Goal: Task Accomplishment & Management: Use online tool/utility

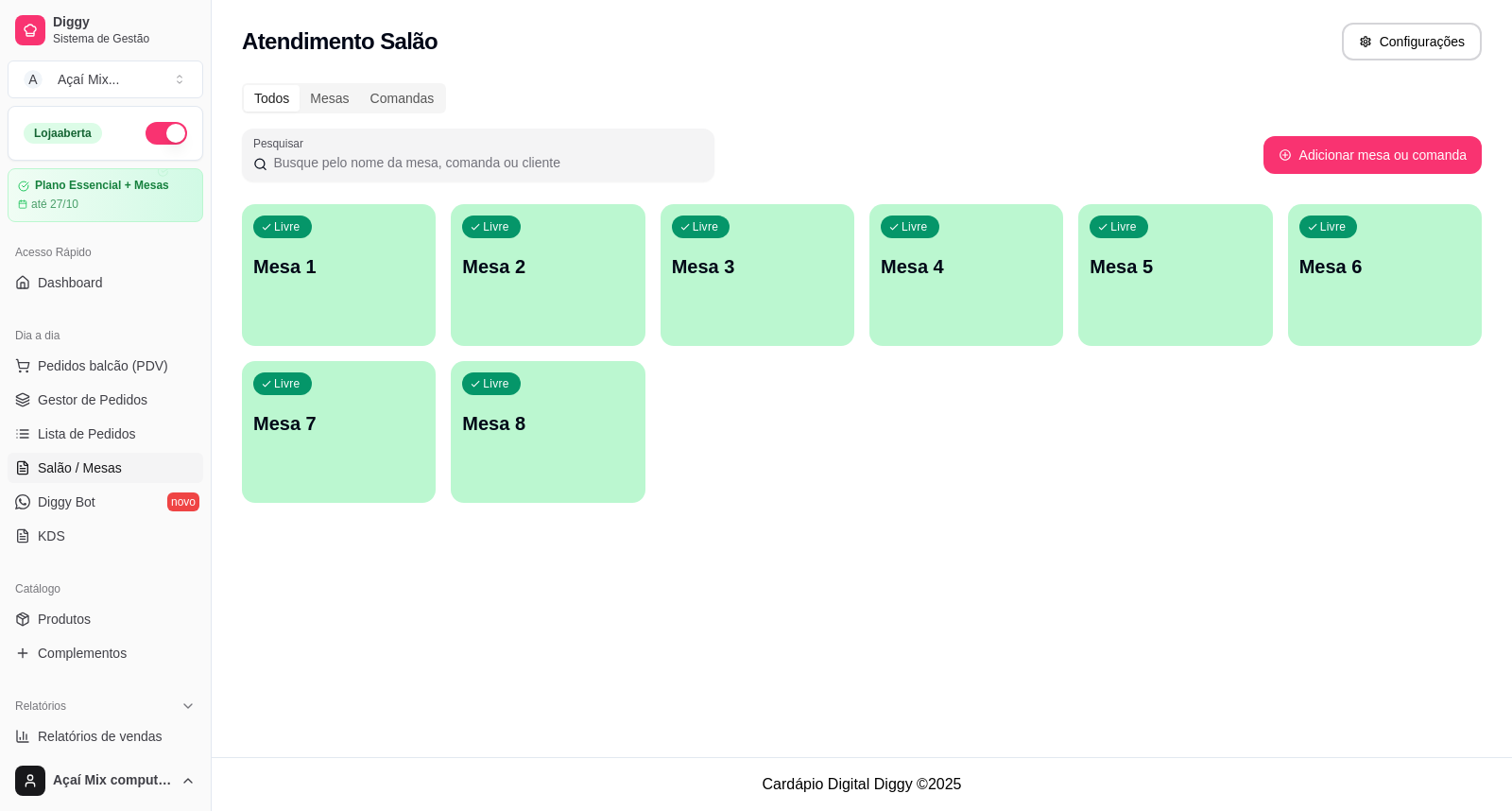
click at [352, 302] on div "Livre Mesa 1" at bounding box center [339, 264] width 194 height 119
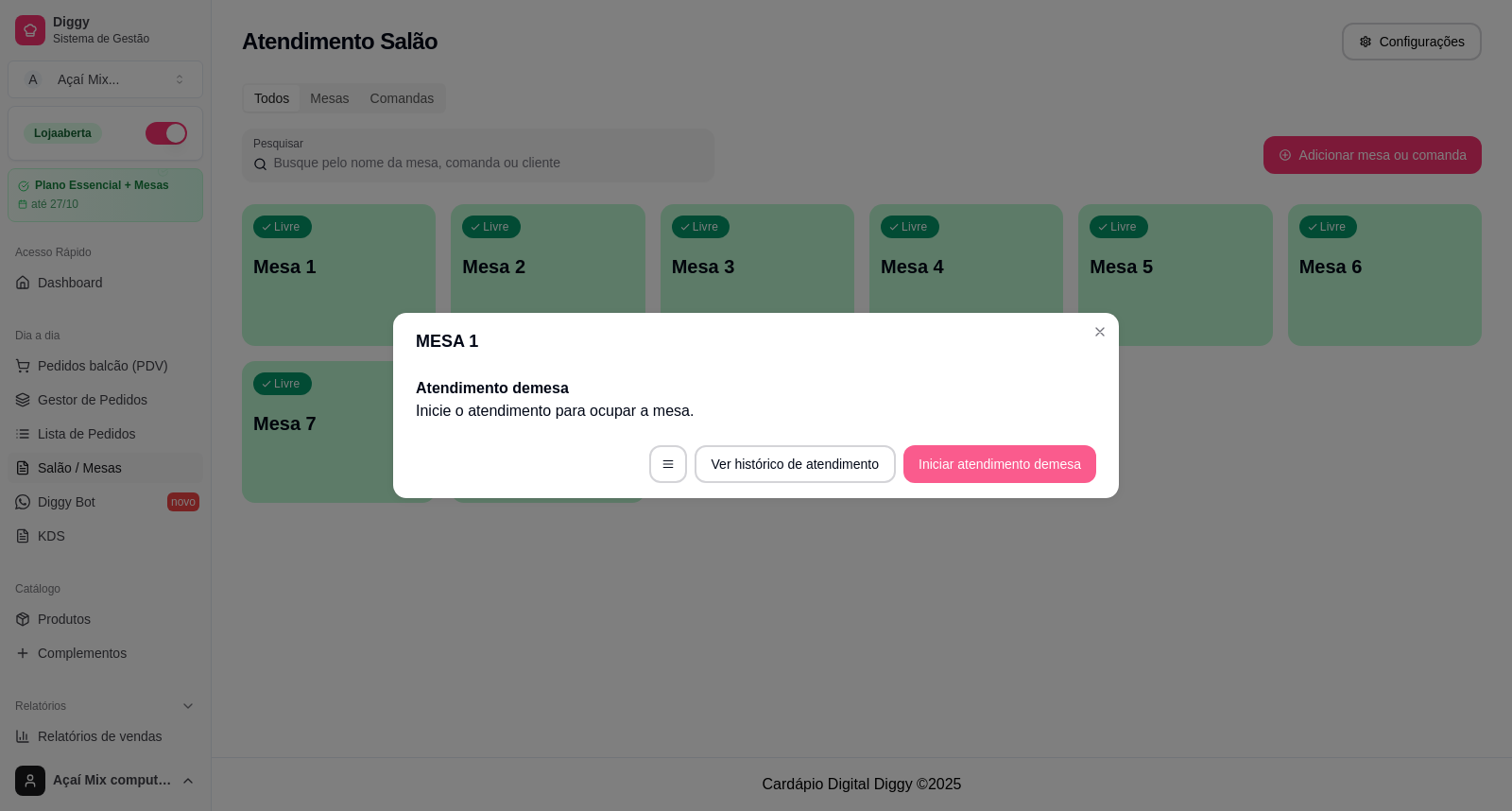
click at [997, 477] on button "Iniciar atendimento de mesa" at bounding box center [999, 464] width 193 height 38
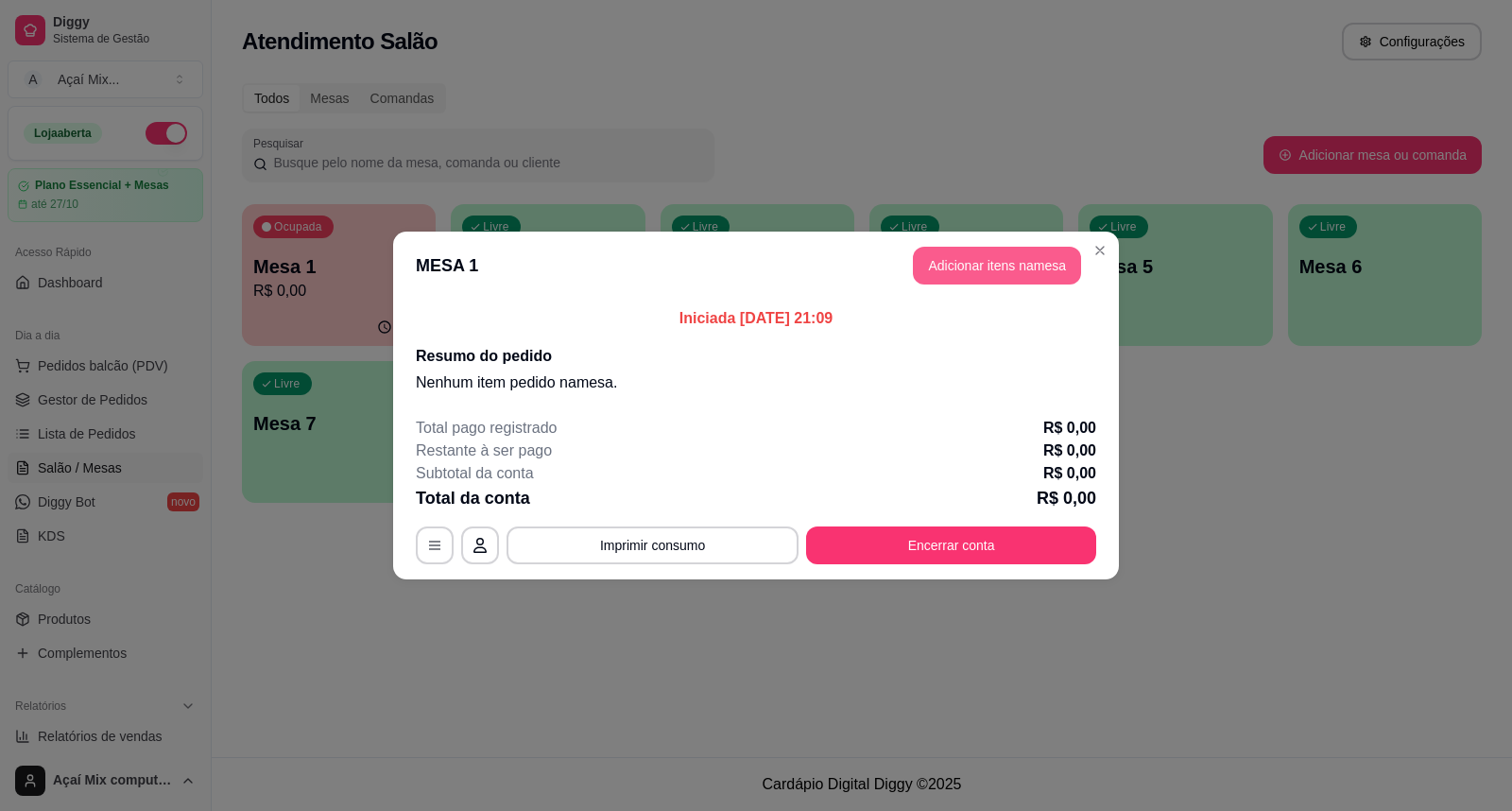
click at [1003, 267] on button "Adicionar itens na mesa" at bounding box center [997, 265] width 168 height 38
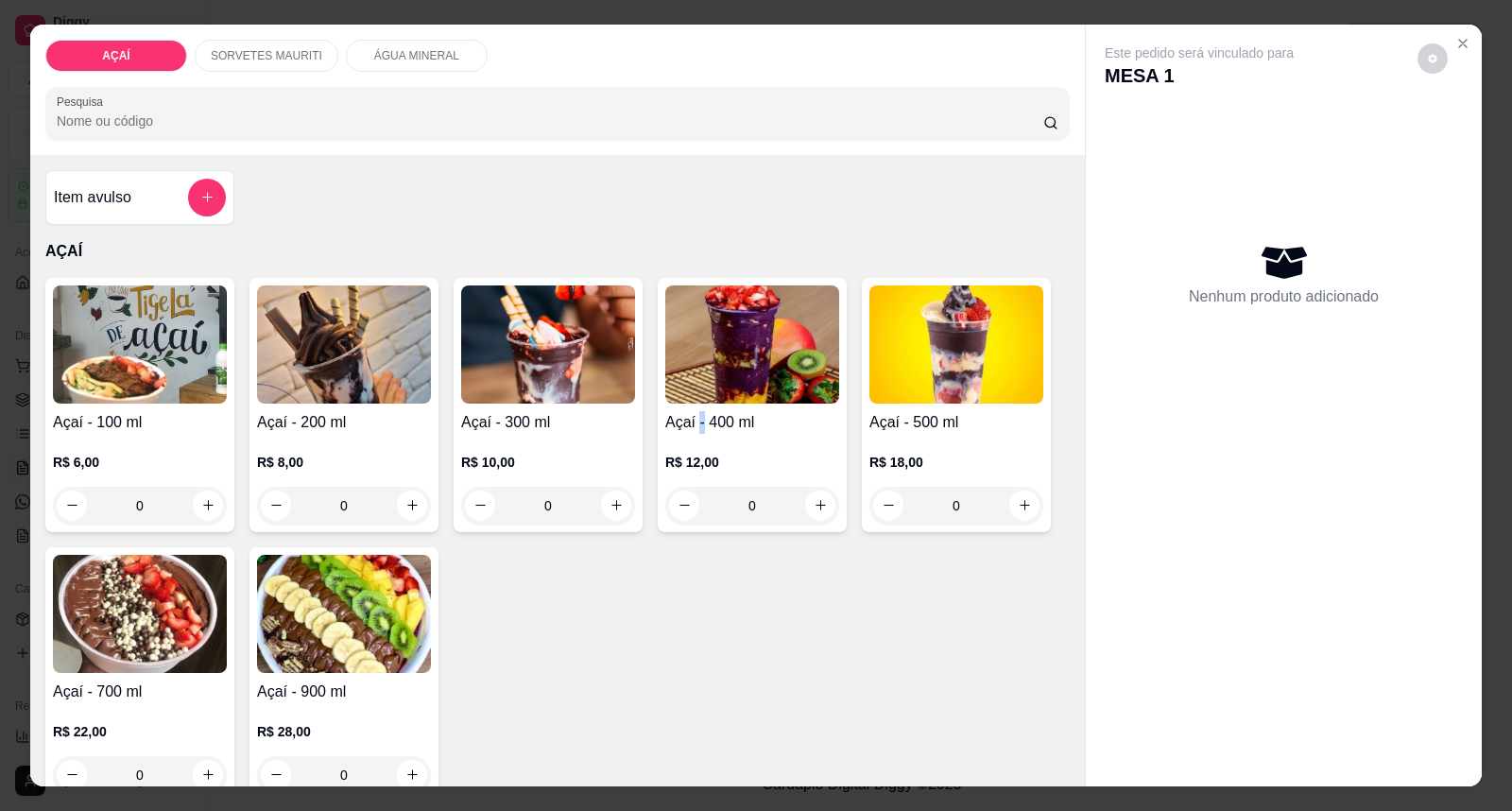
click at [693, 412] on h4 "Açaí - 400 ml" at bounding box center [753, 422] width 174 height 23
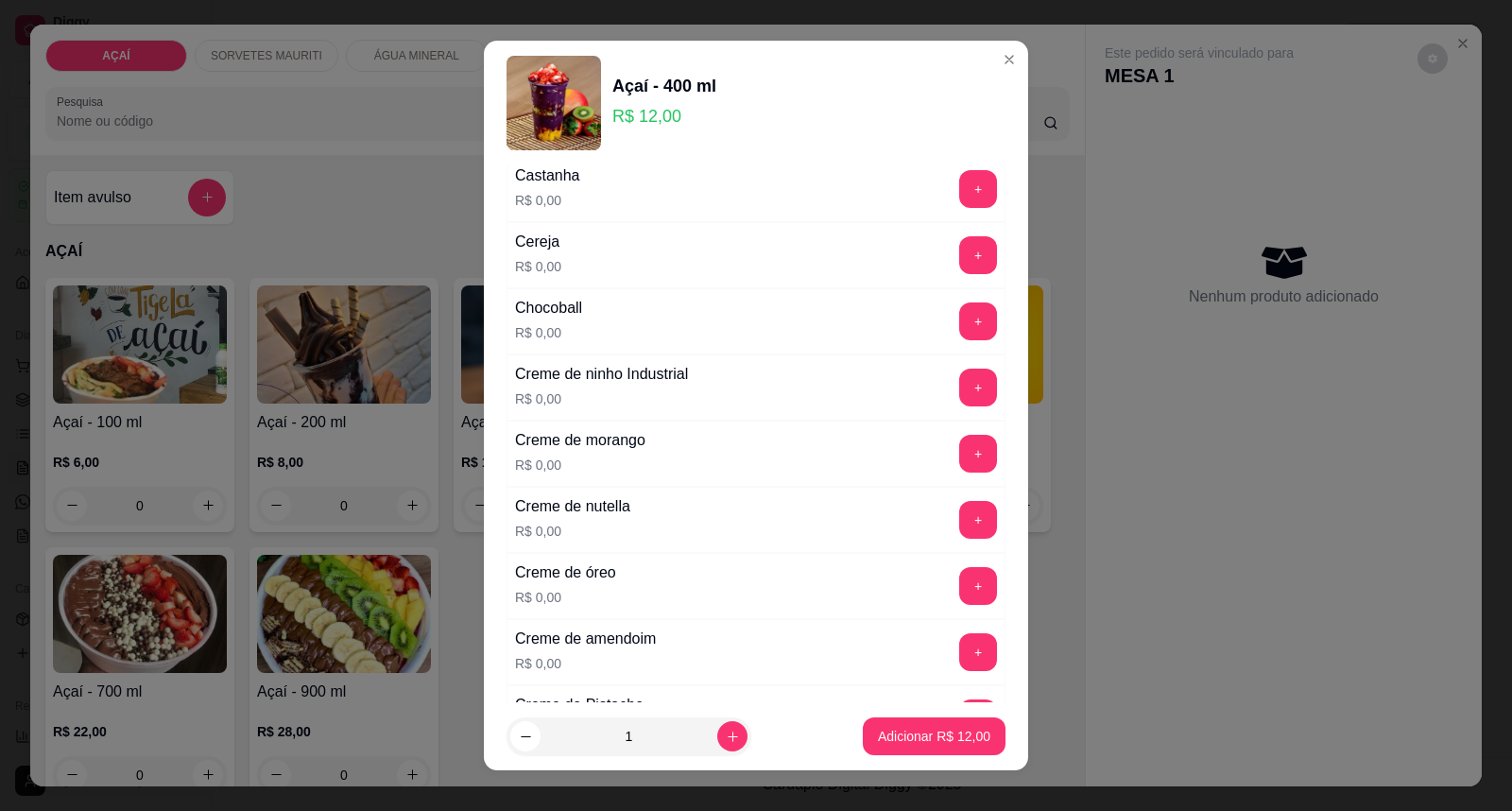
scroll to position [315, 0]
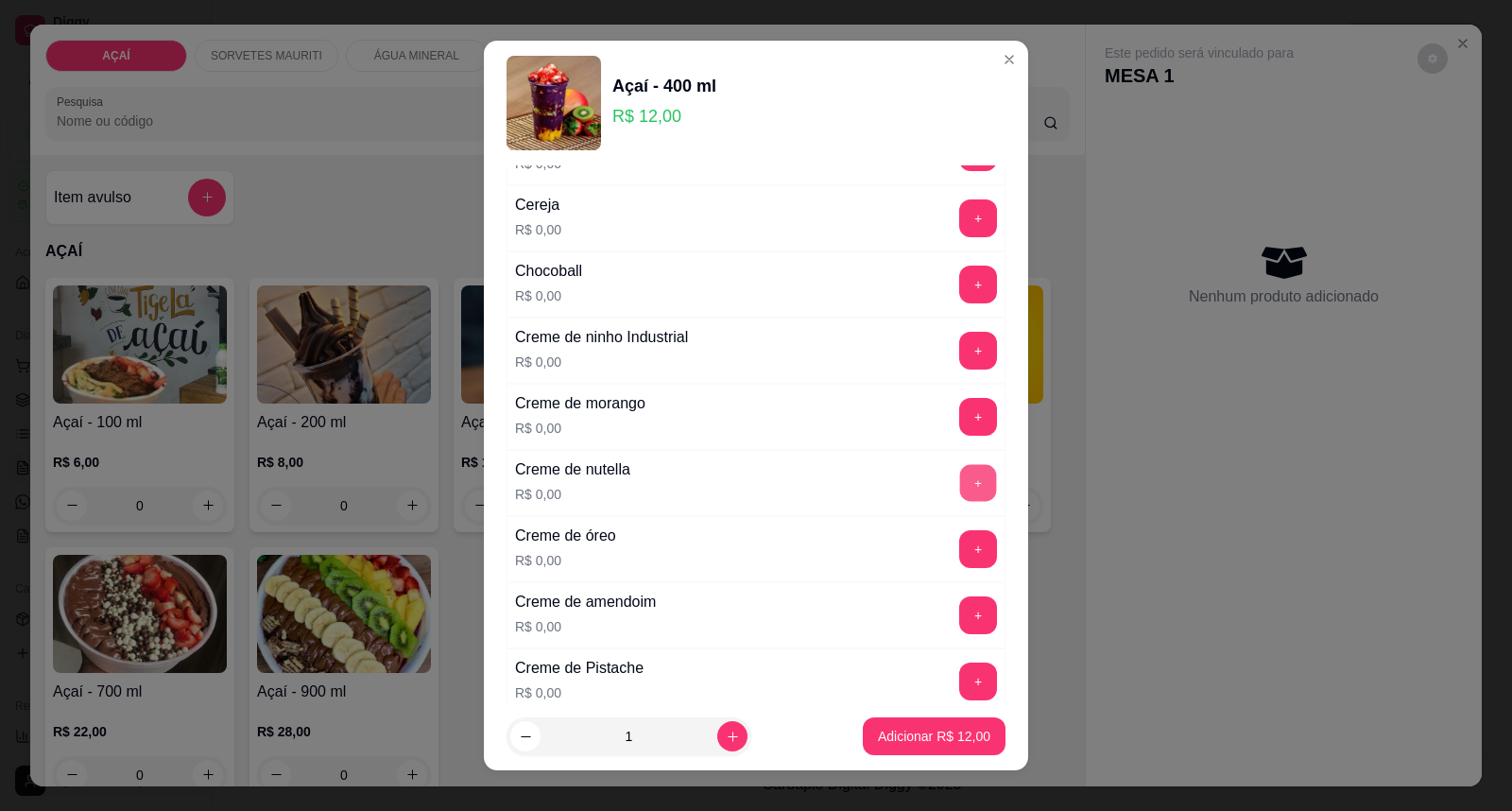
click at [960, 484] on button "+" at bounding box center [979, 483] width 37 height 37
click at [960, 417] on button "+" at bounding box center [979, 418] width 37 height 37
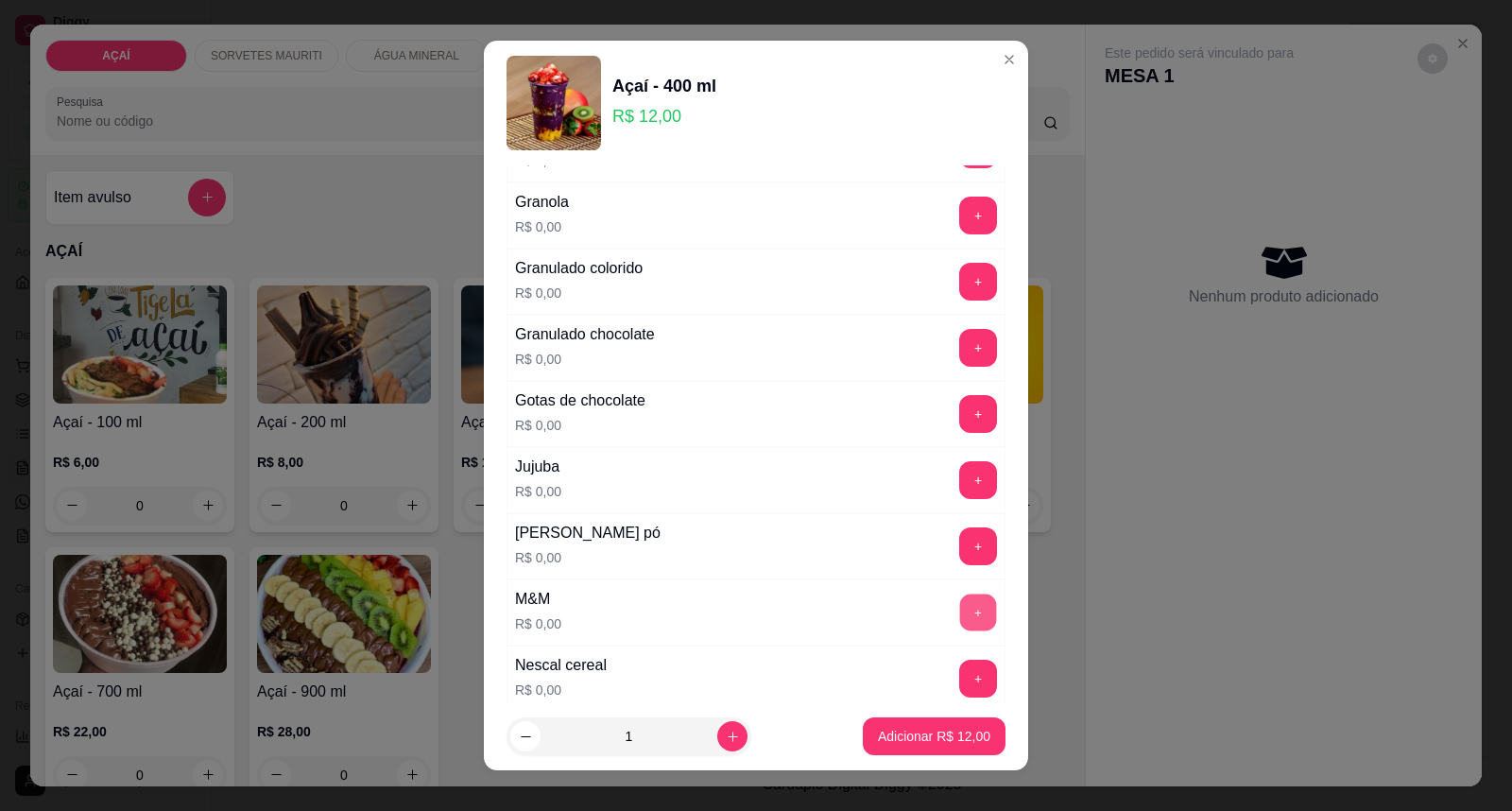
click at [960, 631] on button "+" at bounding box center [979, 613] width 37 height 37
click at [960, 474] on button "+" at bounding box center [979, 480] width 37 height 37
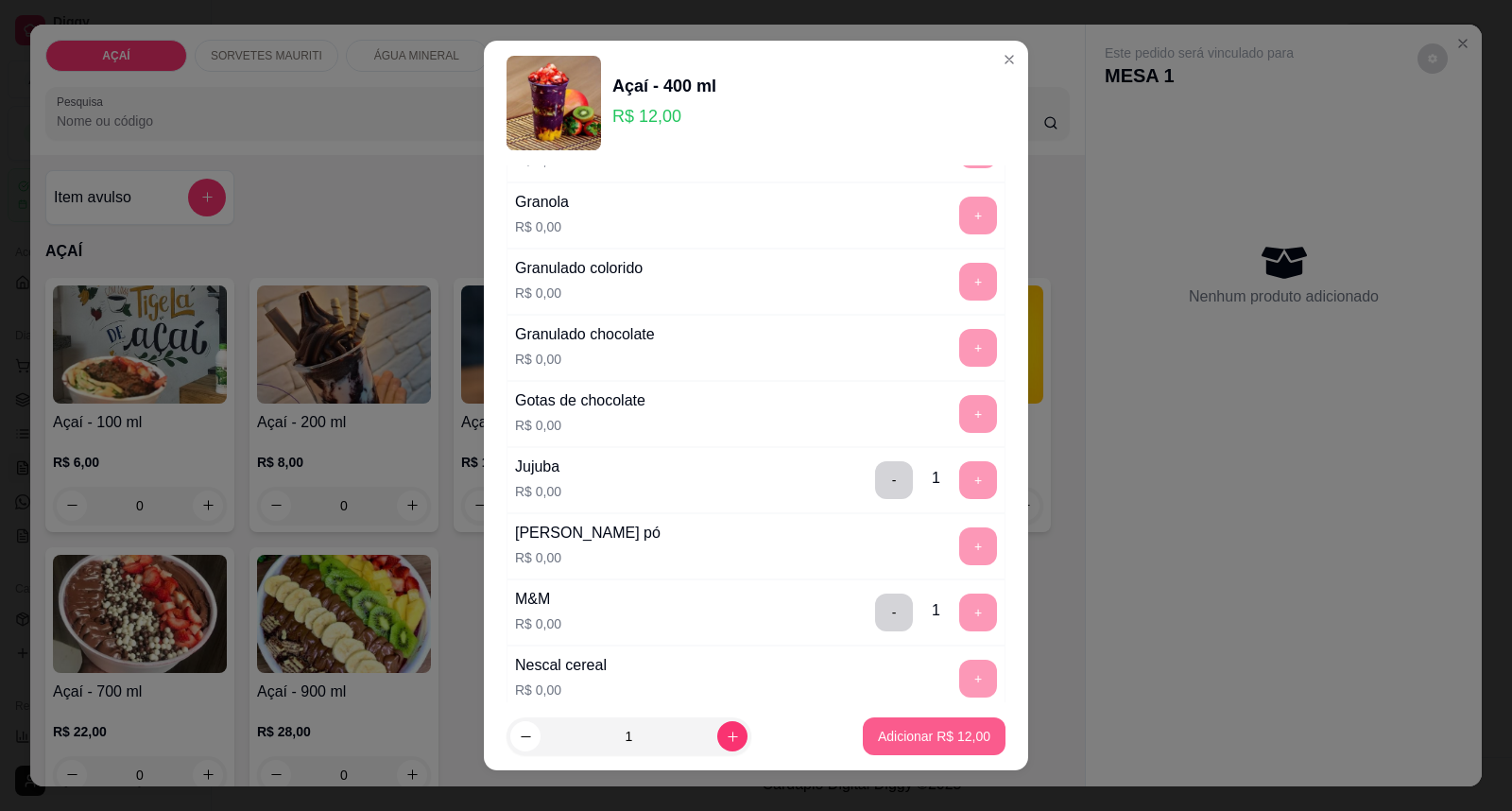
click at [898, 739] on p "Adicionar R$ 12,00" at bounding box center [934, 736] width 113 height 19
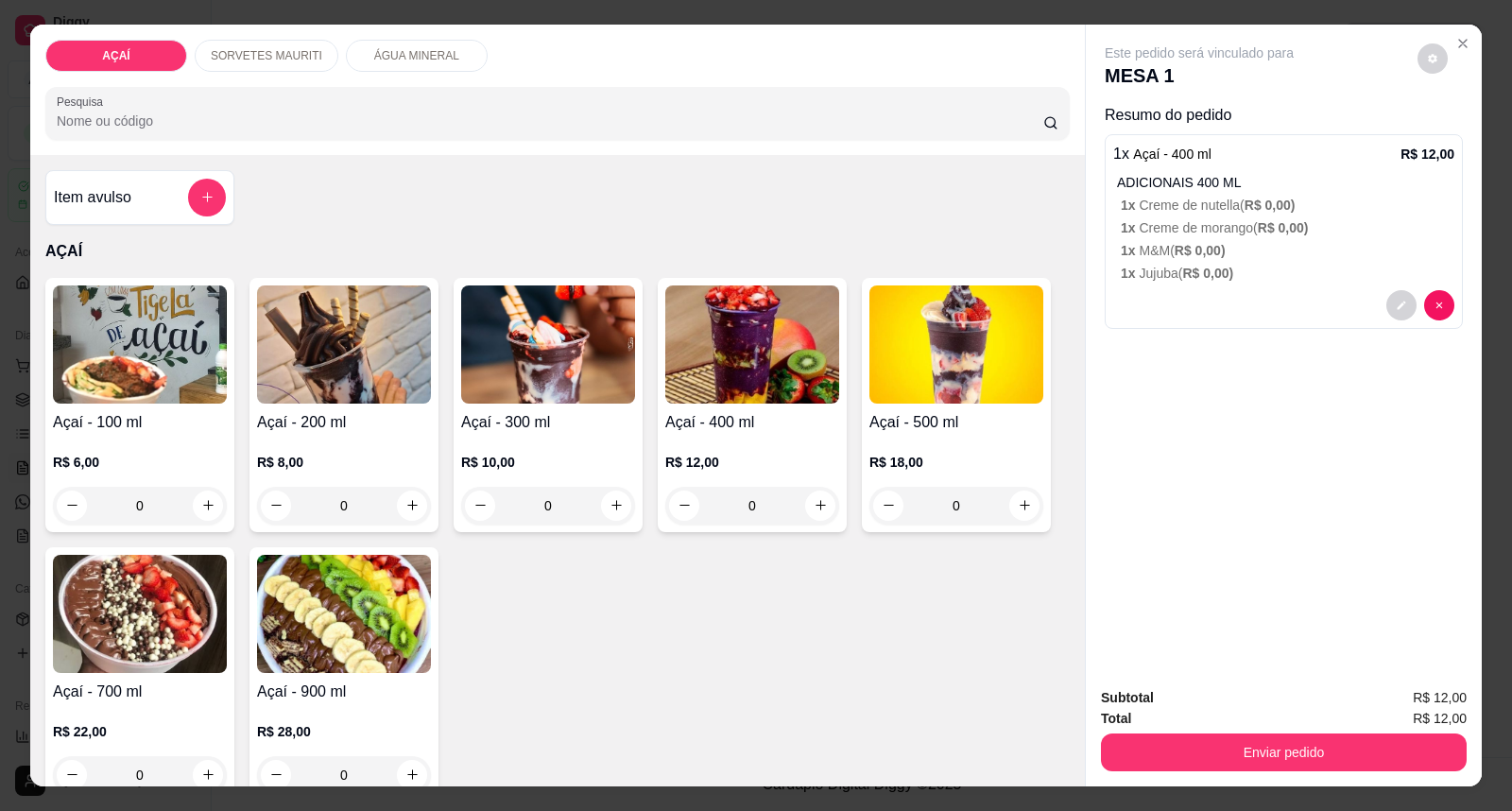
click at [1176, 730] on div "Enviar pedido" at bounding box center [1284, 749] width 366 height 42
click at [1181, 743] on button "Enviar pedido" at bounding box center [1284, 752] width 366 height 38
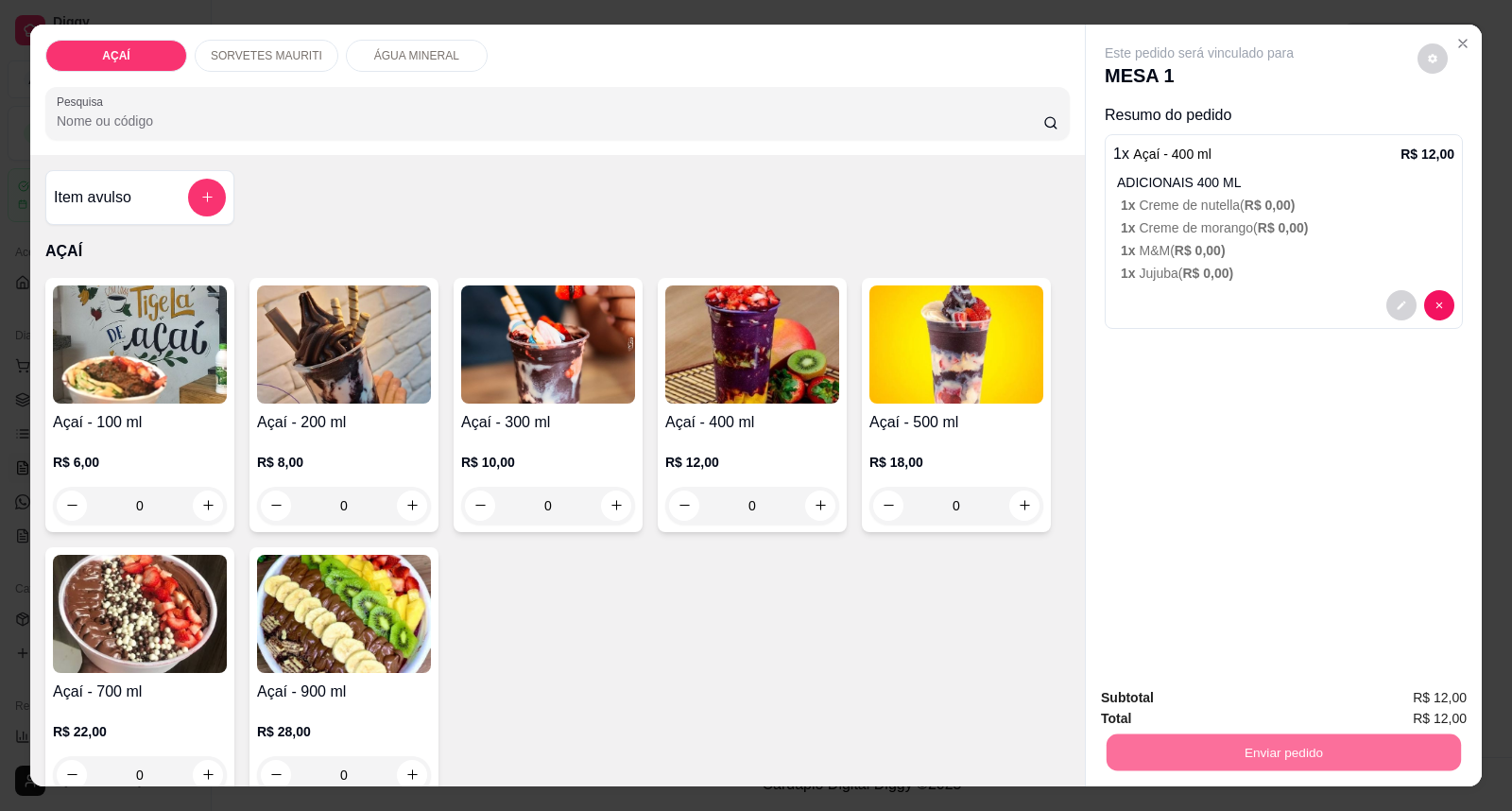
click at [1447, 706] on button "Enviar pedido" at bounding box center [1417, 706] width 104 height 35
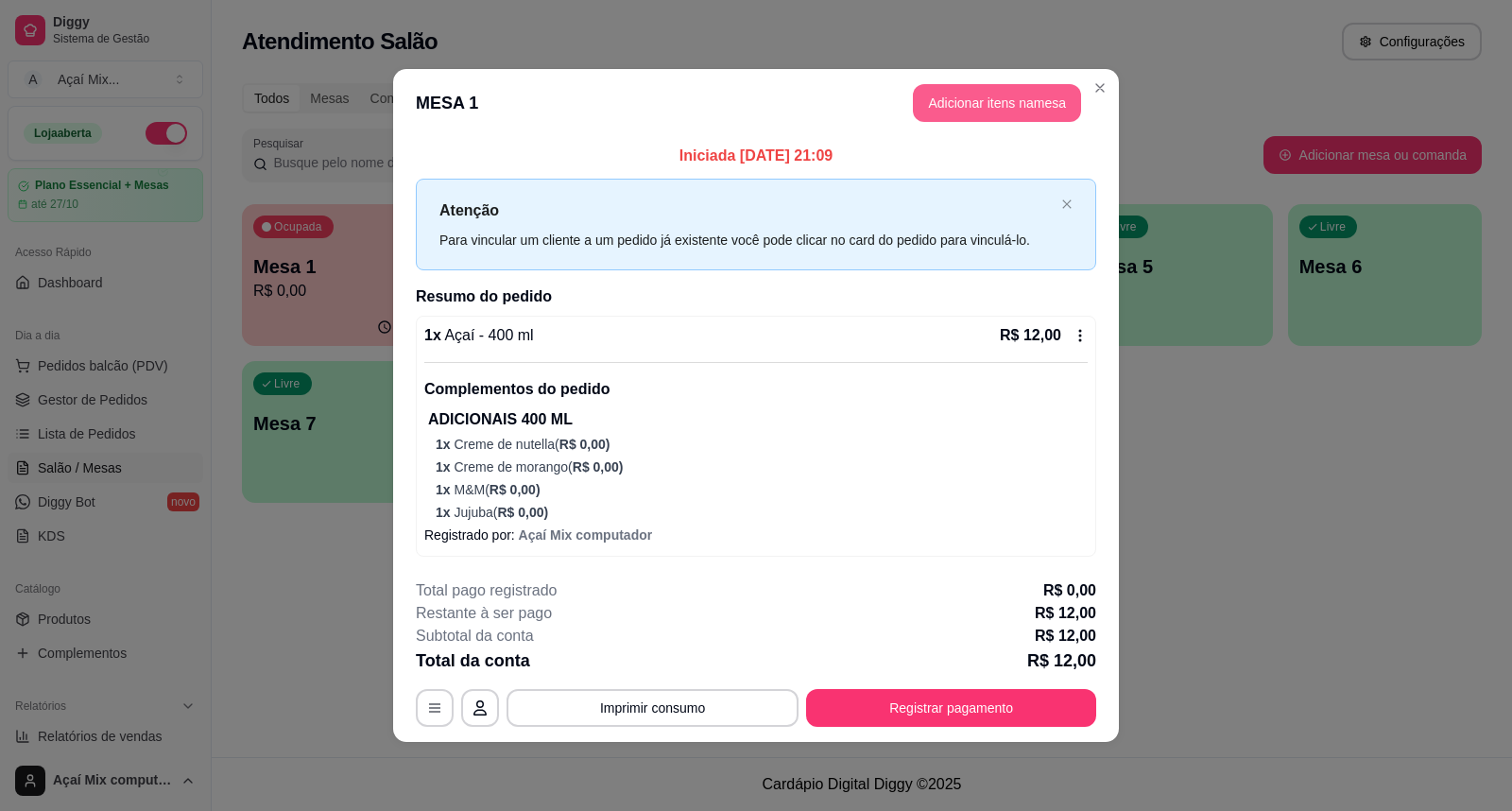
click at [967, 113] on button "Adicionar itens na mesa" at bounding box center [997, 103] width 168 height 38
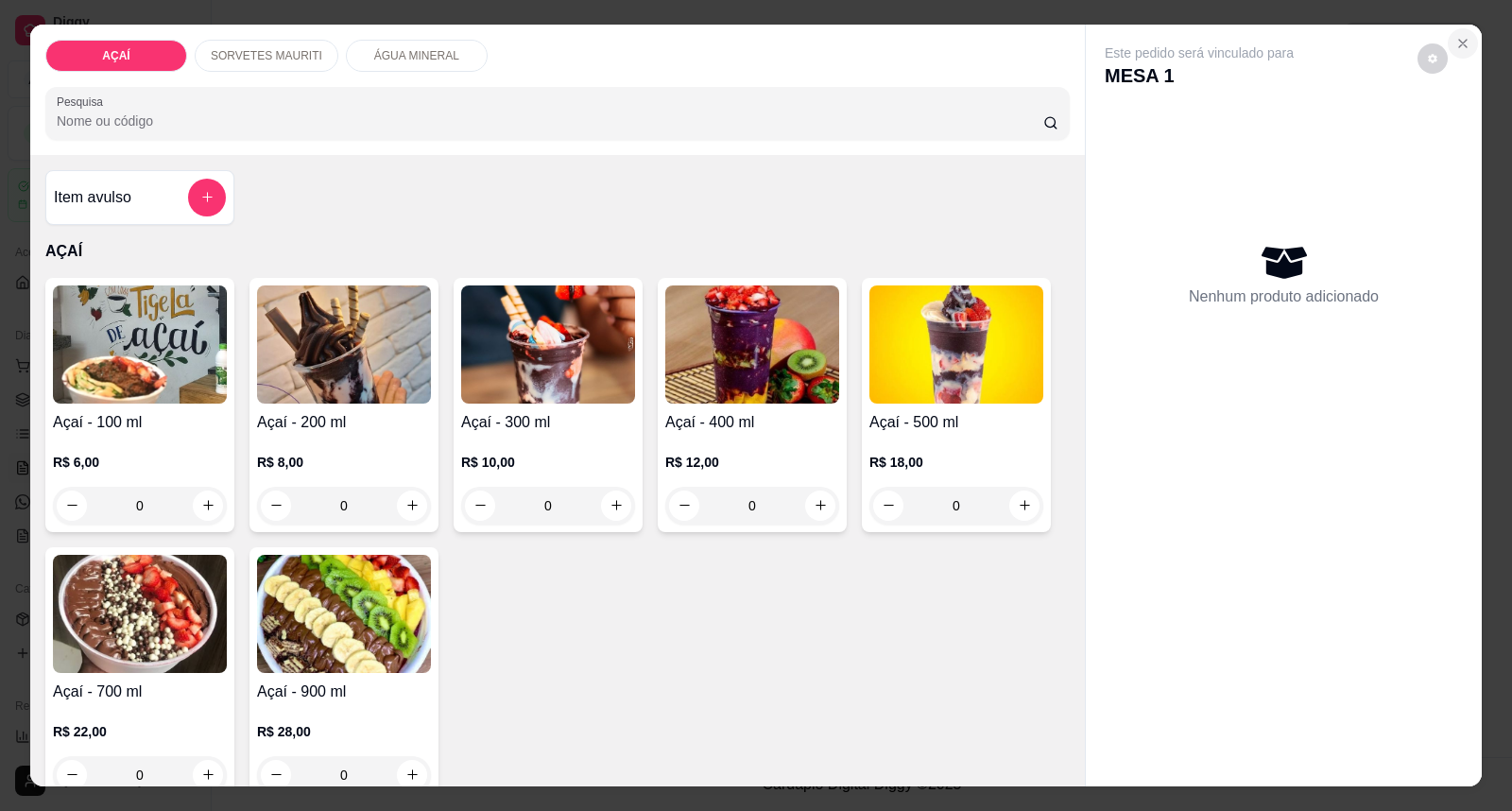
click at [1457, 50] on icon "Close" at bounding box center [1463, 43] width 15 height 15
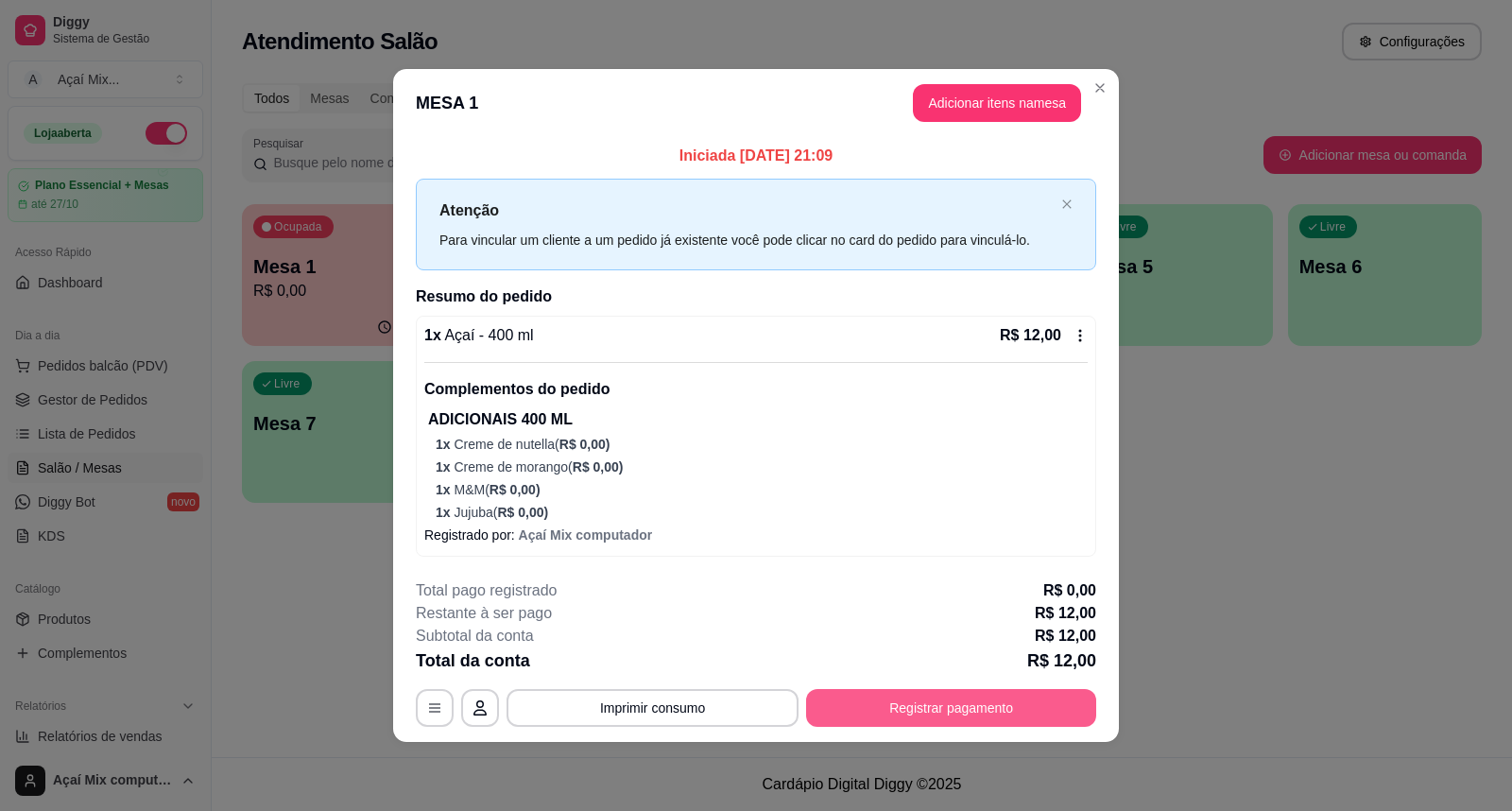
click at [1025, 712] on button "Registrar pagamento" at bounding box center [951, 707] width 291 height 38
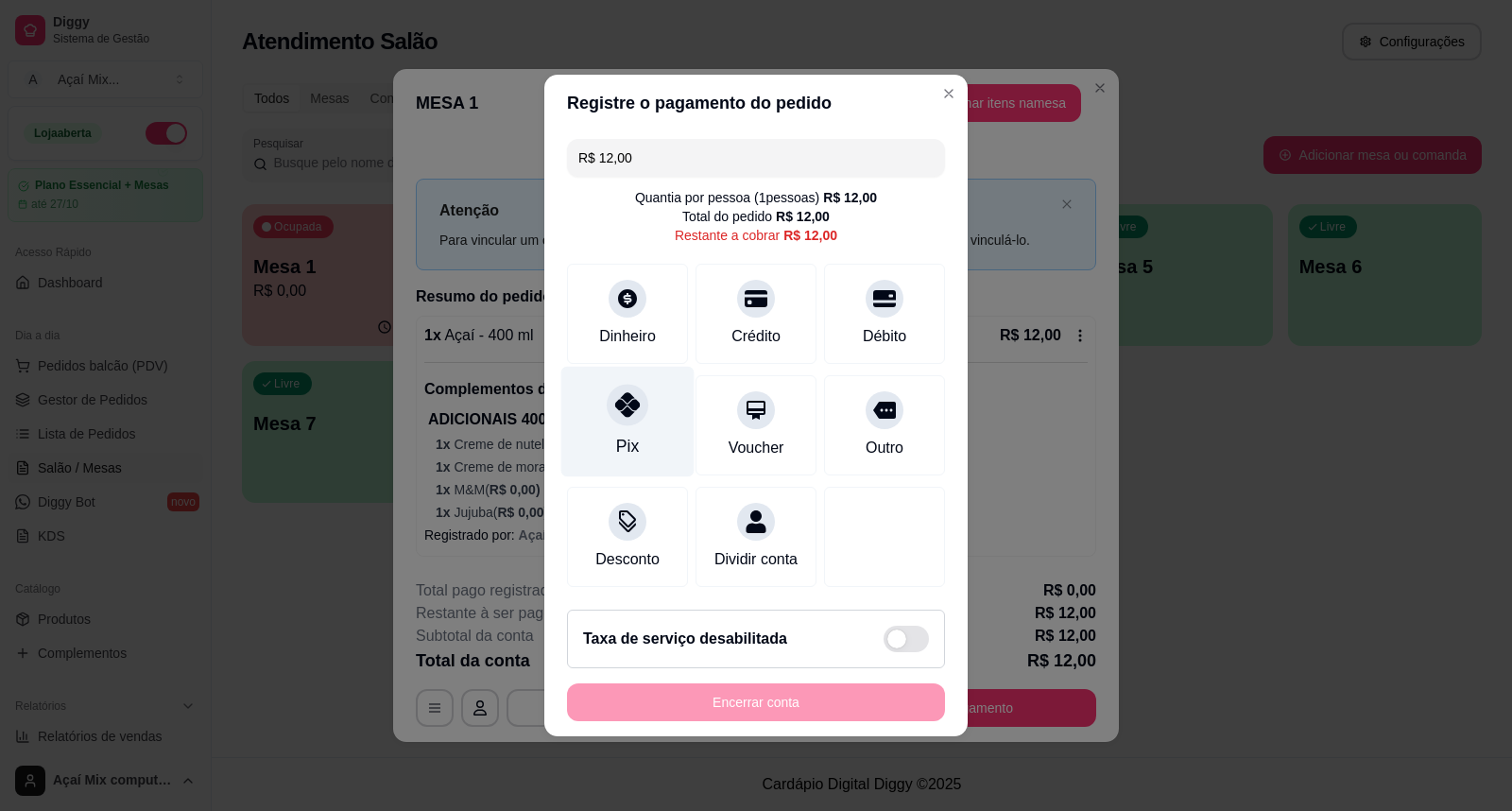
click at [654, 400] on div "Pix" at bounding box center [628, 422] width 133 height 111
type input "R$ 0,00"
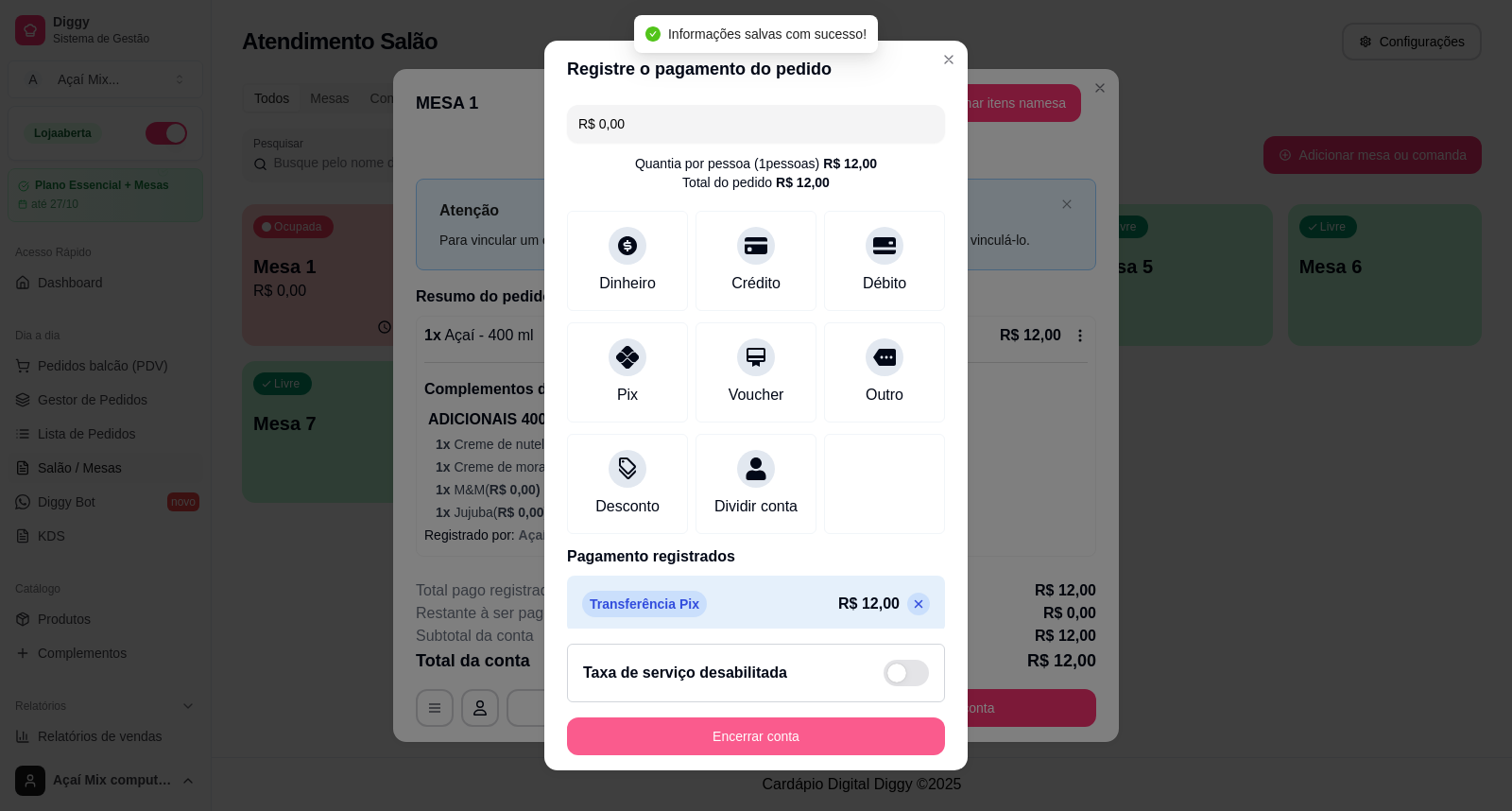
click at [751, 726] on button "Encerrar conta" at bounding box center [756, 736] width 378 height 38
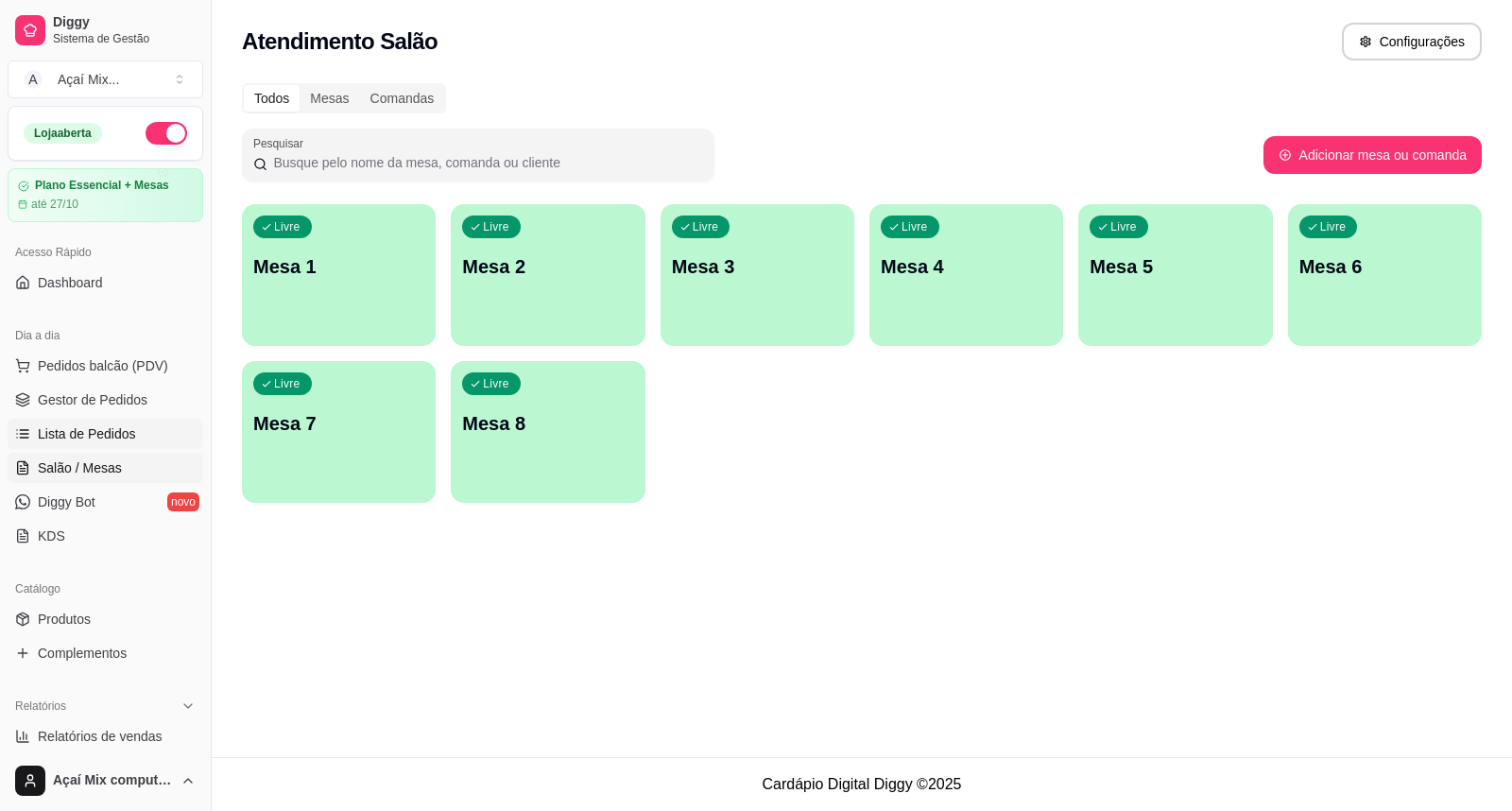
click at [106, 419] on link "Lista de Pedidos" at bounding box center [106, 433] width 196 height 30
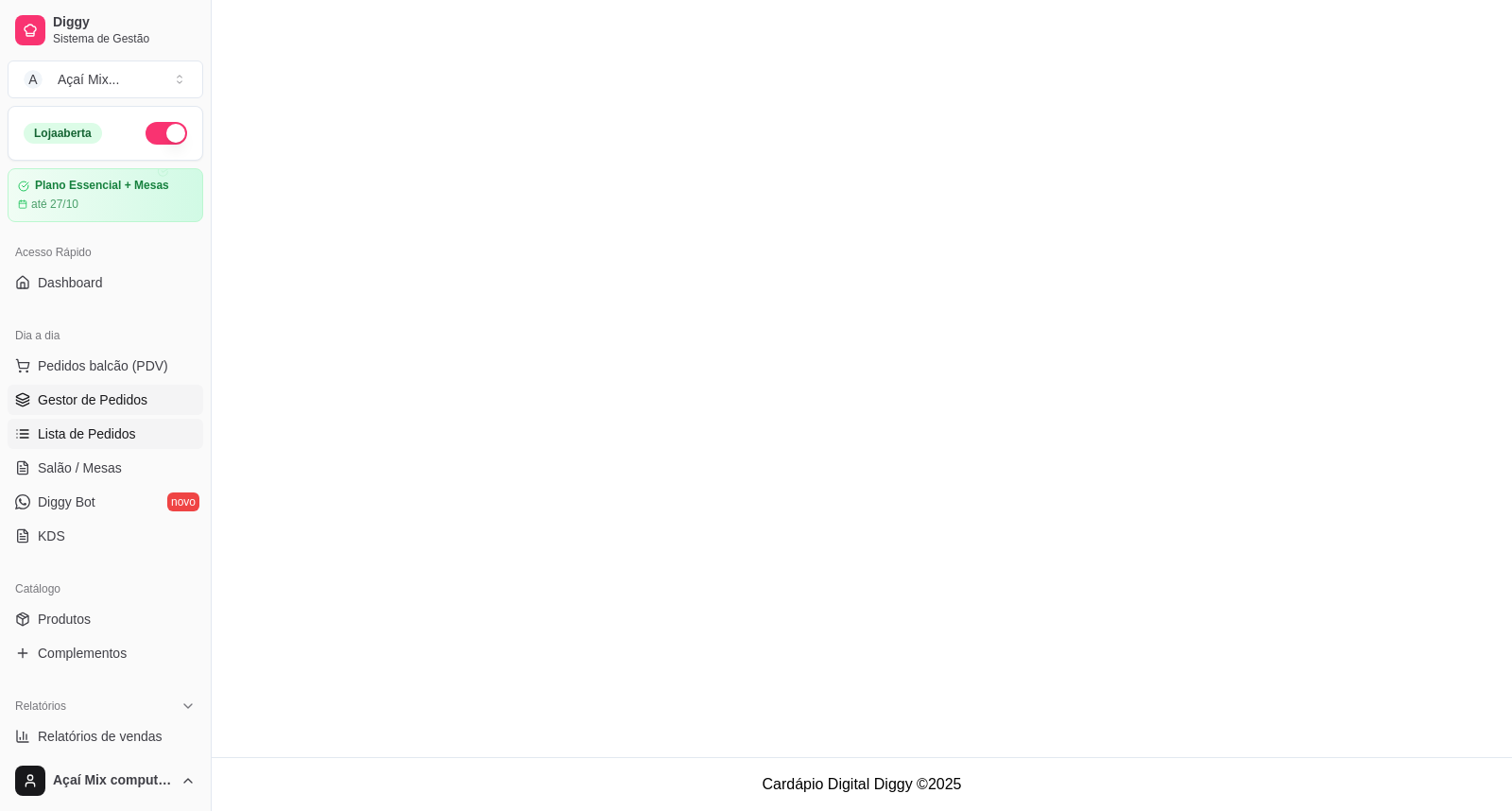
click at [105, 408] on span "Gestor de Pedidos" at bounding box center [93, 399] width 110 height 19
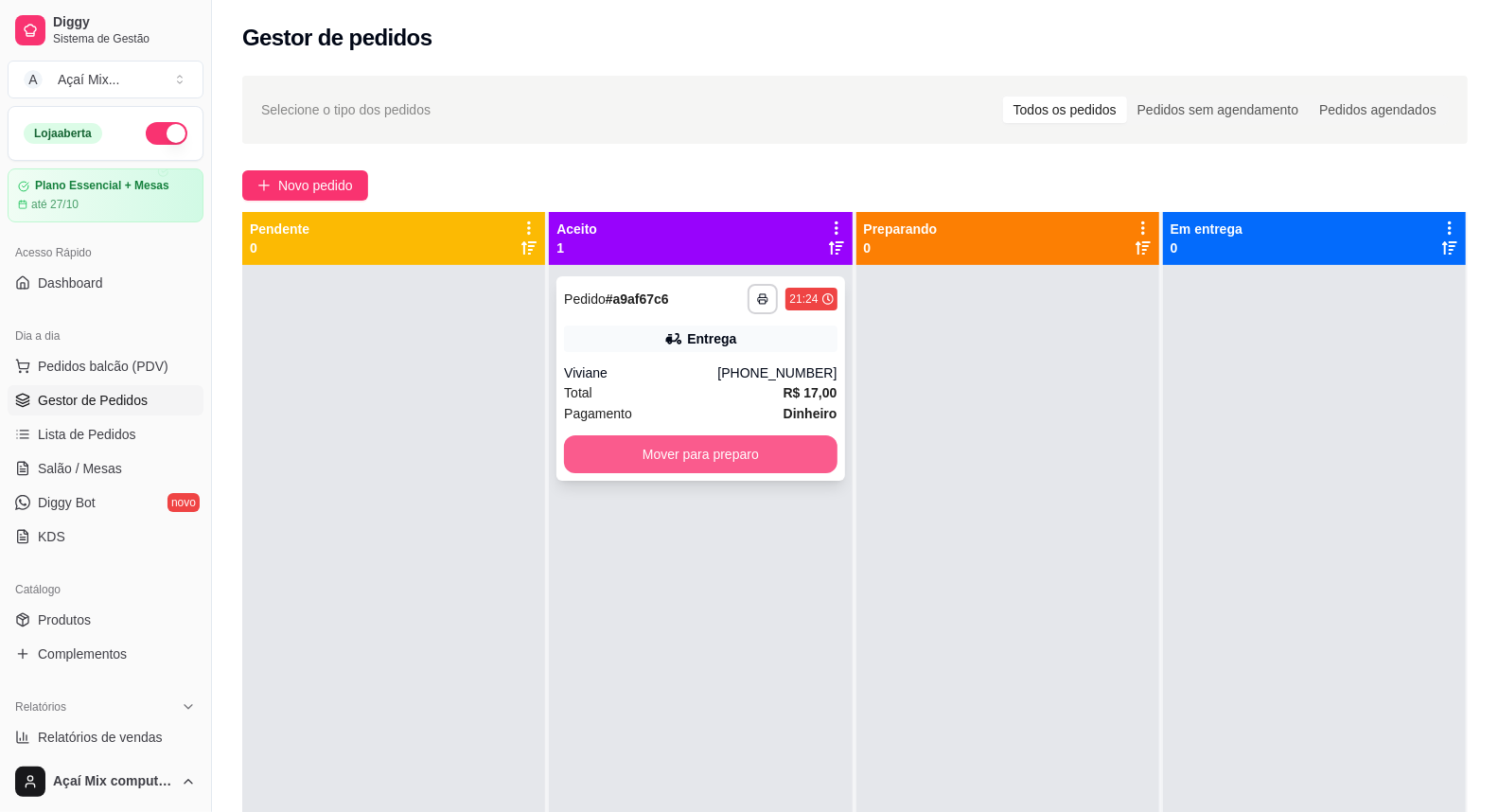
click at [729, 448] on button "Mover para preparo" at bounding box center [701, 454] width 272 height 38
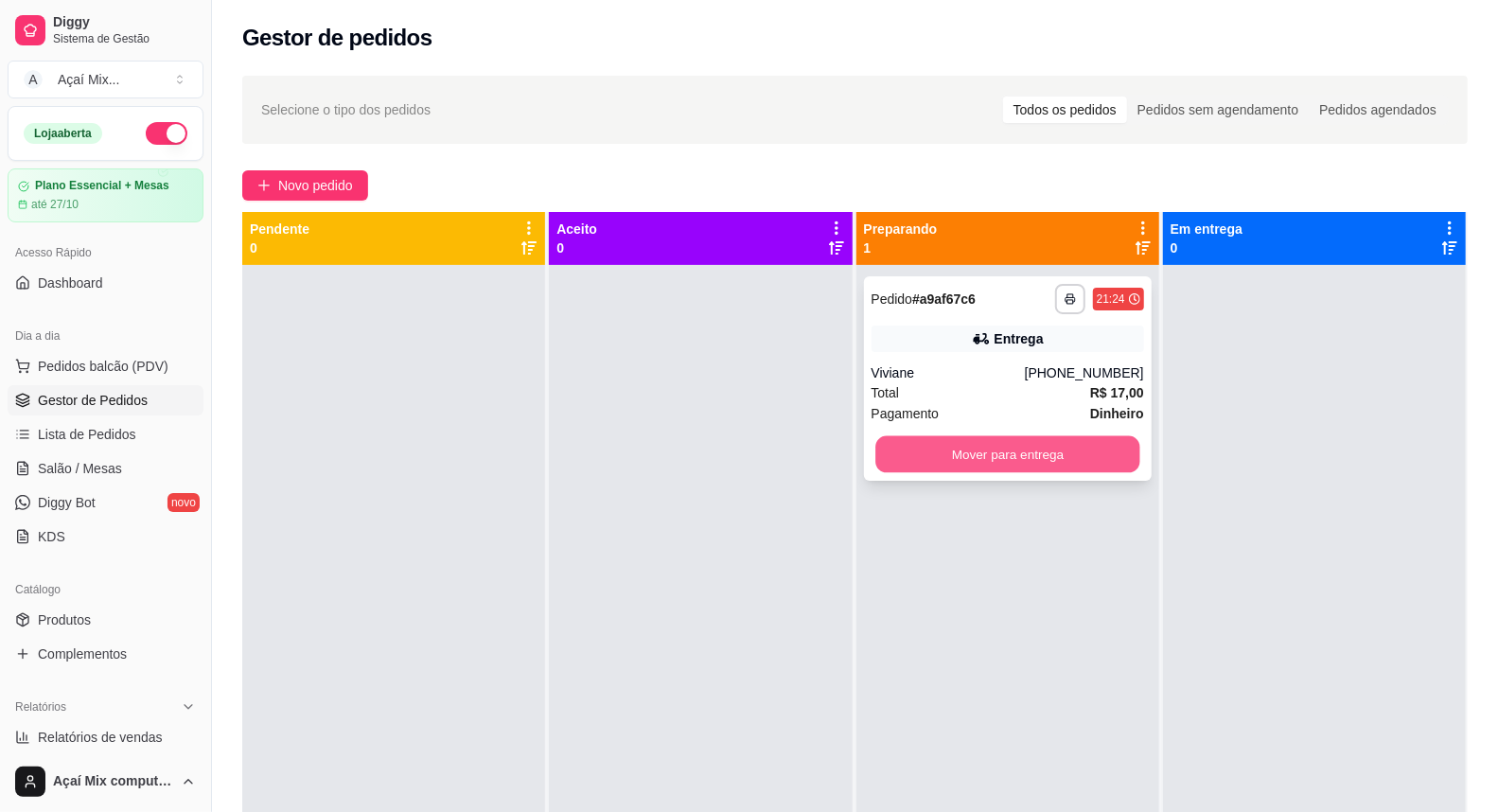
click at [975, 455] on button "Mover para entrega" at bounding box center [1007, 454] width 265 height 37
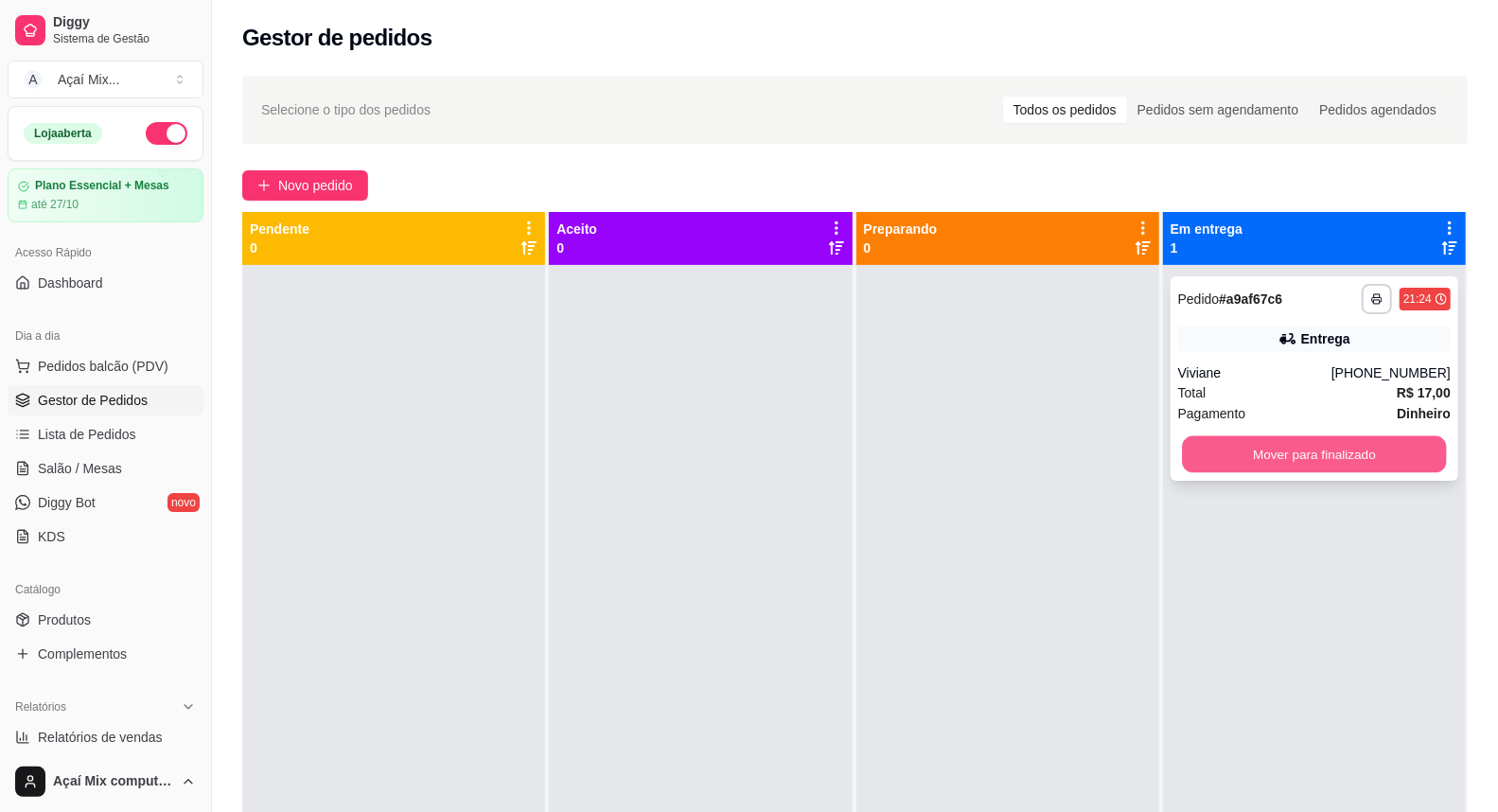
click at [1371, 456] on button "Mover para finalizado" at bounding box center [1314, 454] width 265 height 37
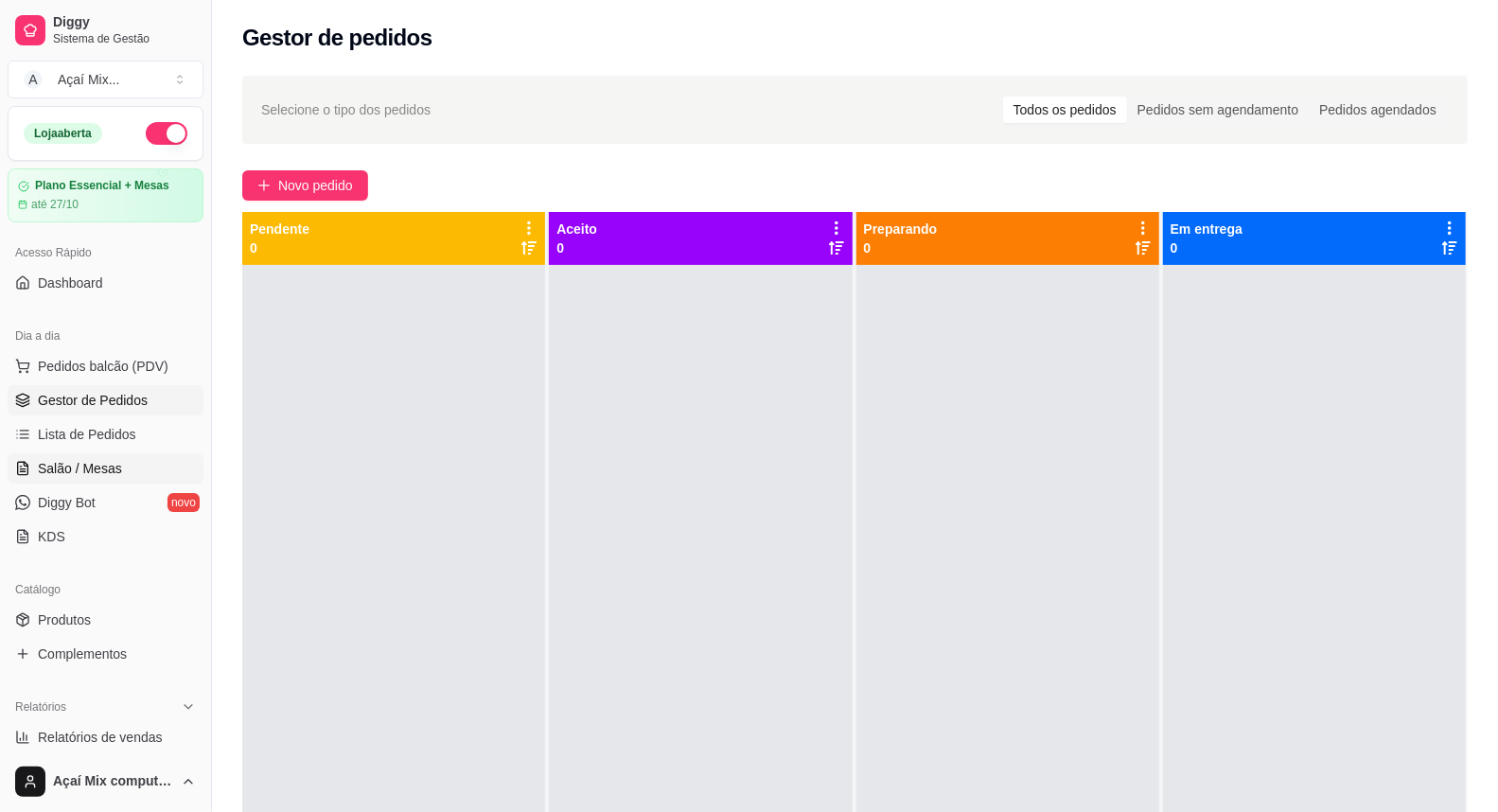
click at [92, 454] on link "Salão / Mesas" at bounding box center [106, 468] width 196 height 30
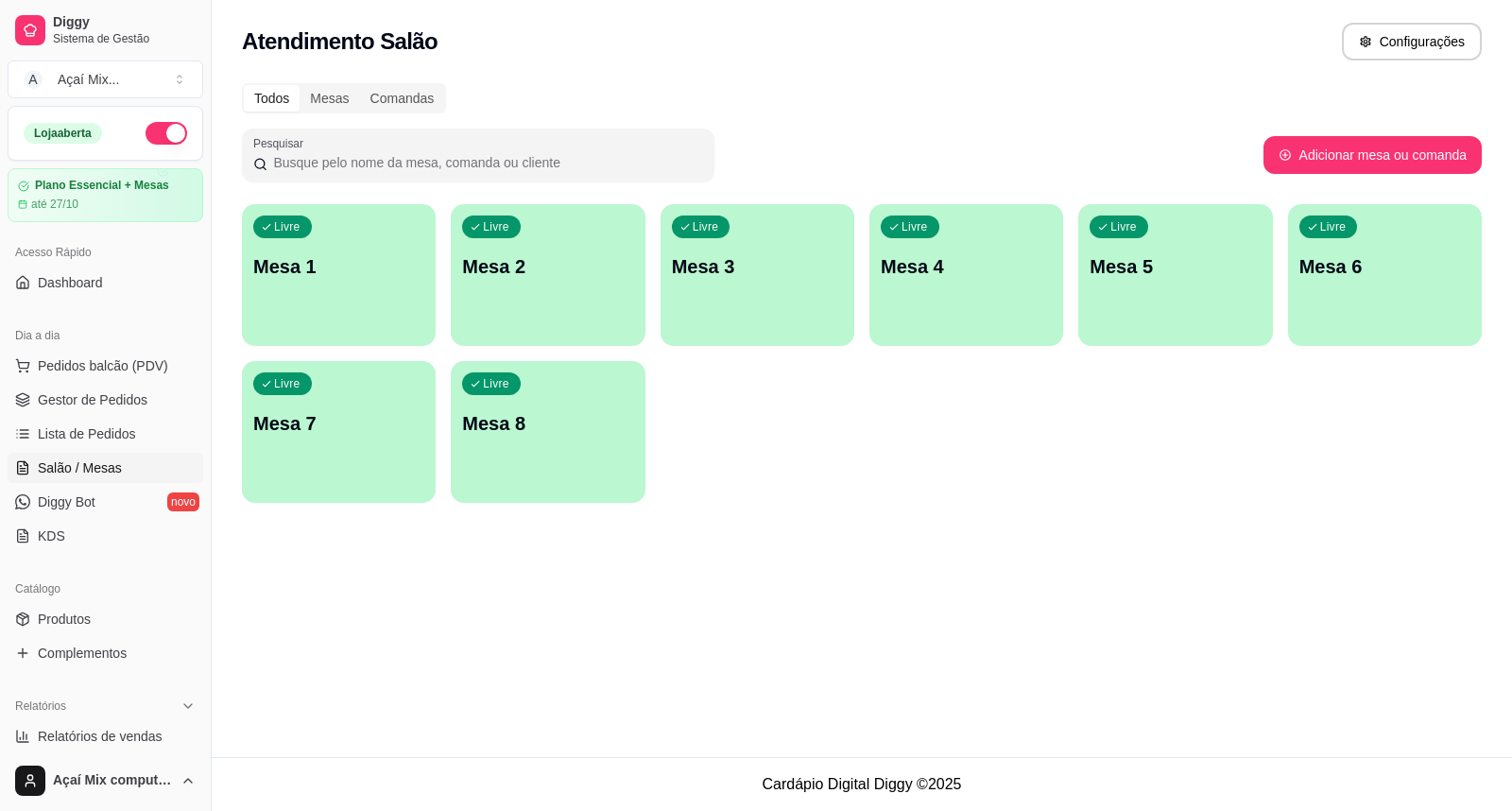
click at [374, 331] on div "button" at bounding box center [339, 334] width 194 height 23
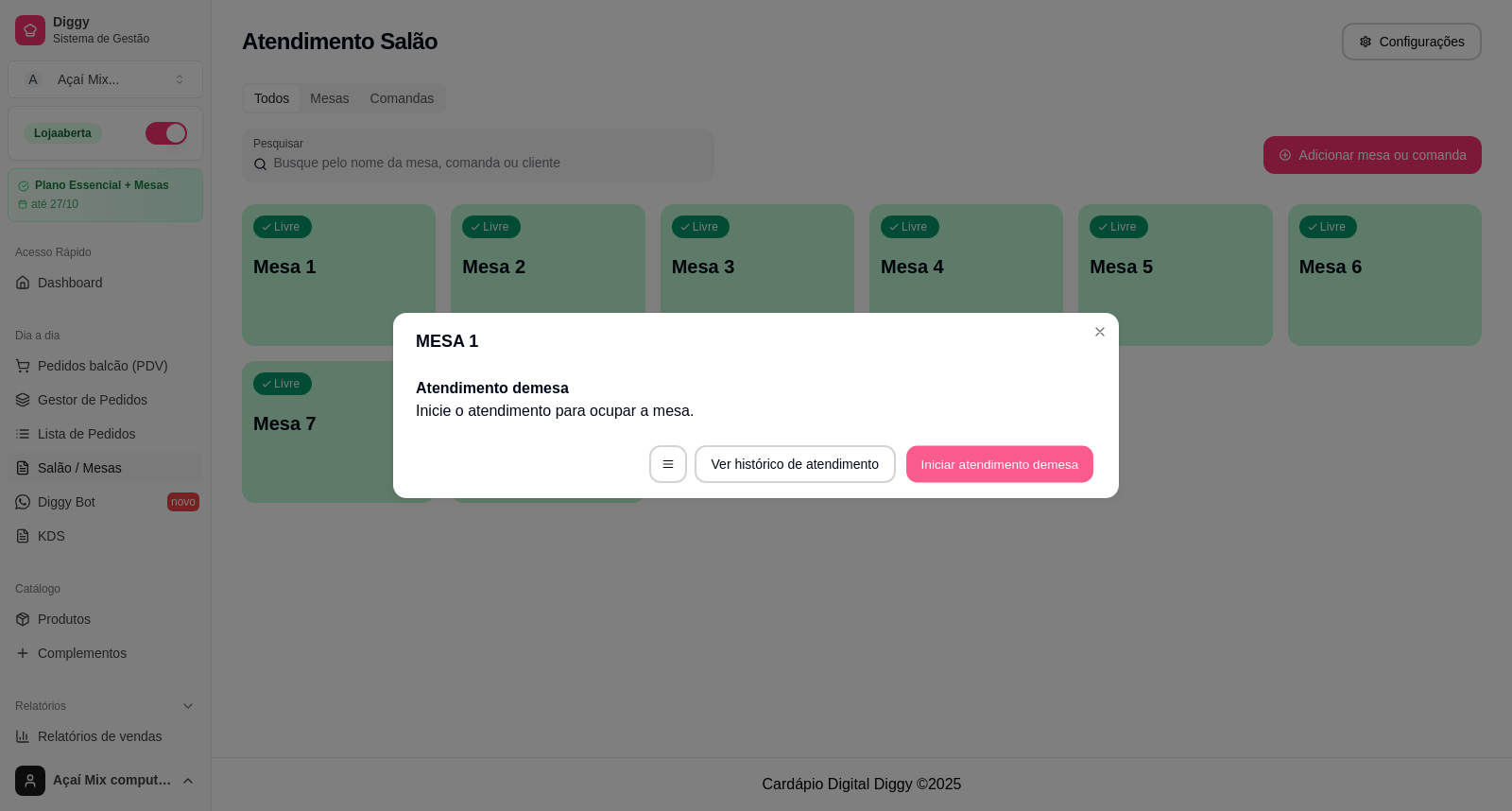
click at [971, 471] on button "Iniciar atendimento de mesa" at bounding box center [999, 465] width 187 height 37
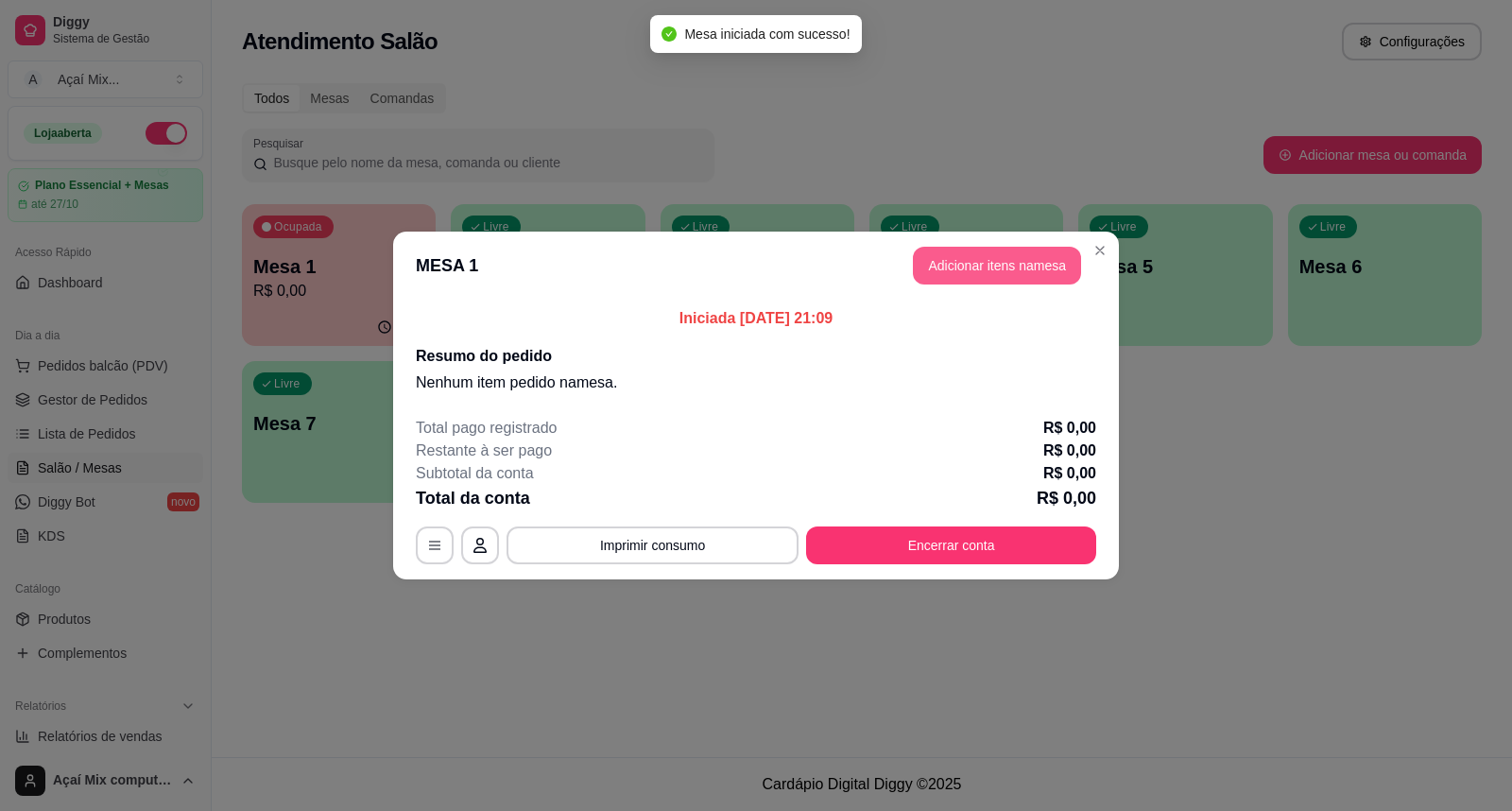
click at [1072, 269] on button "Adicionar itens na mesa" at bounding box center [997, 265] width 168 height 38
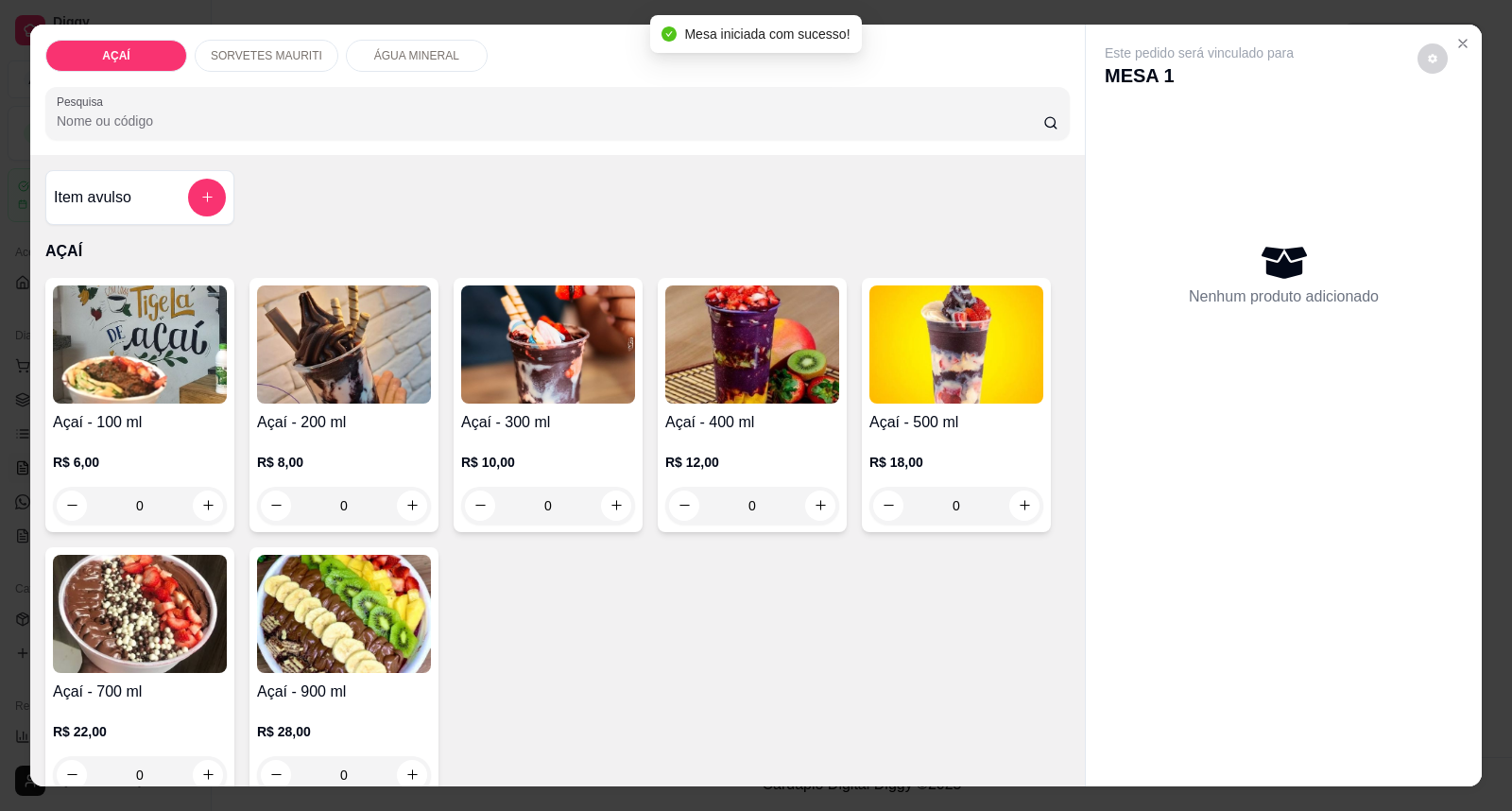
click at [95, 446] on div "R$ 6,00 0" at bounding box center [140, 478] width 174 height 91
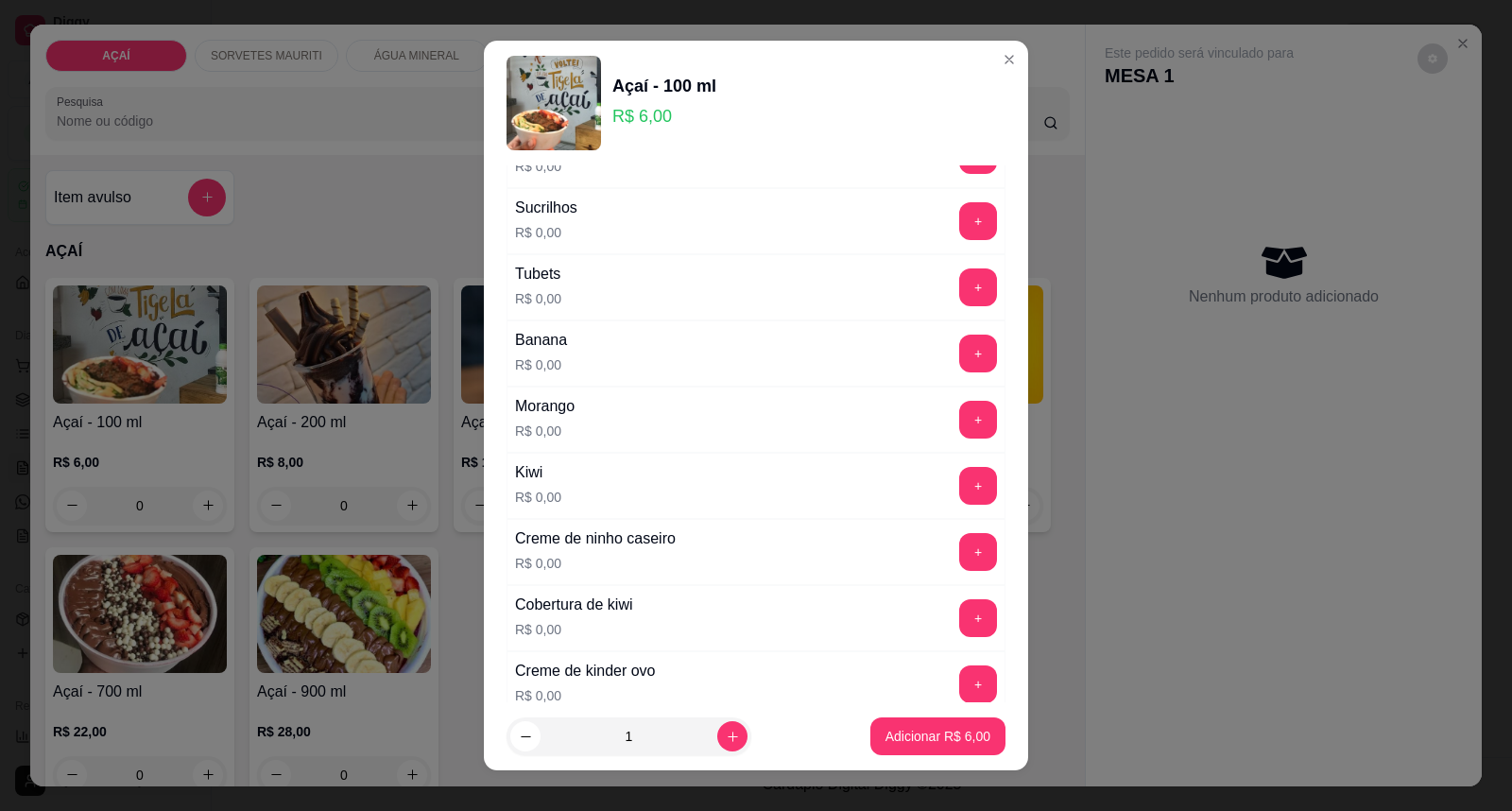
scroll to position [2459, 0]
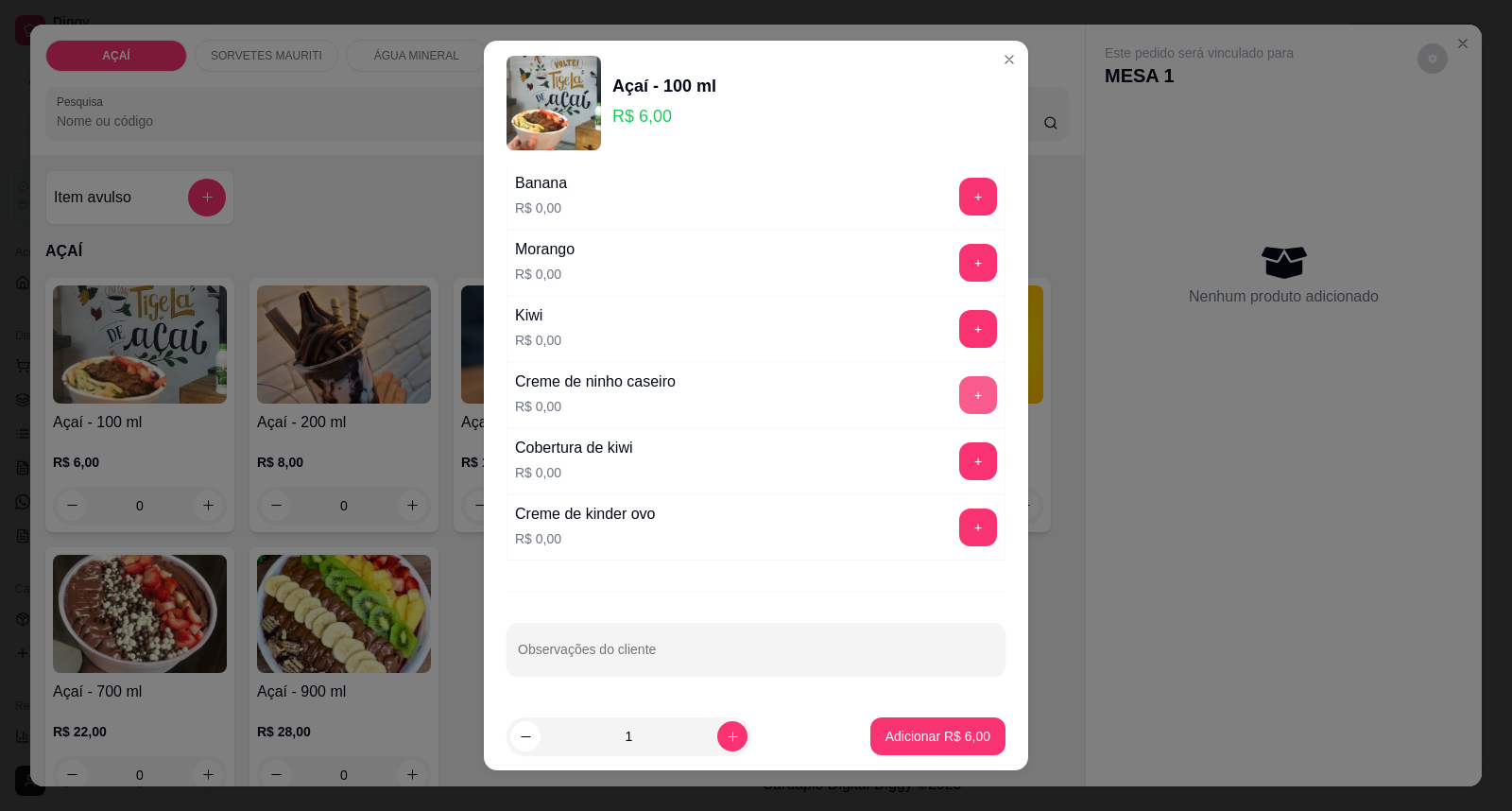
click at [959, 392] on button "+" at bounding box center [978, 394] width 38 height 38
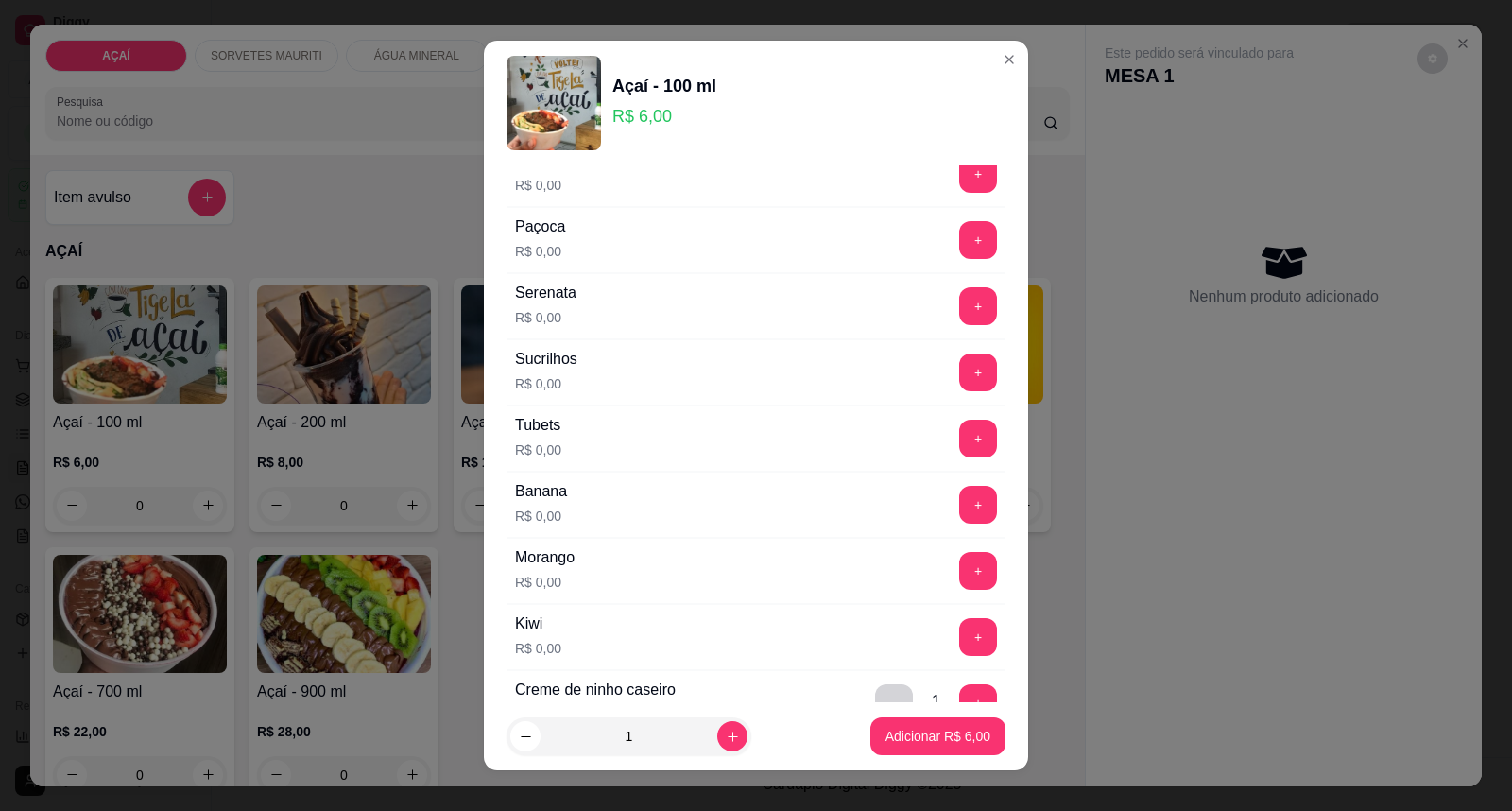
scroll to position [2039, 0]
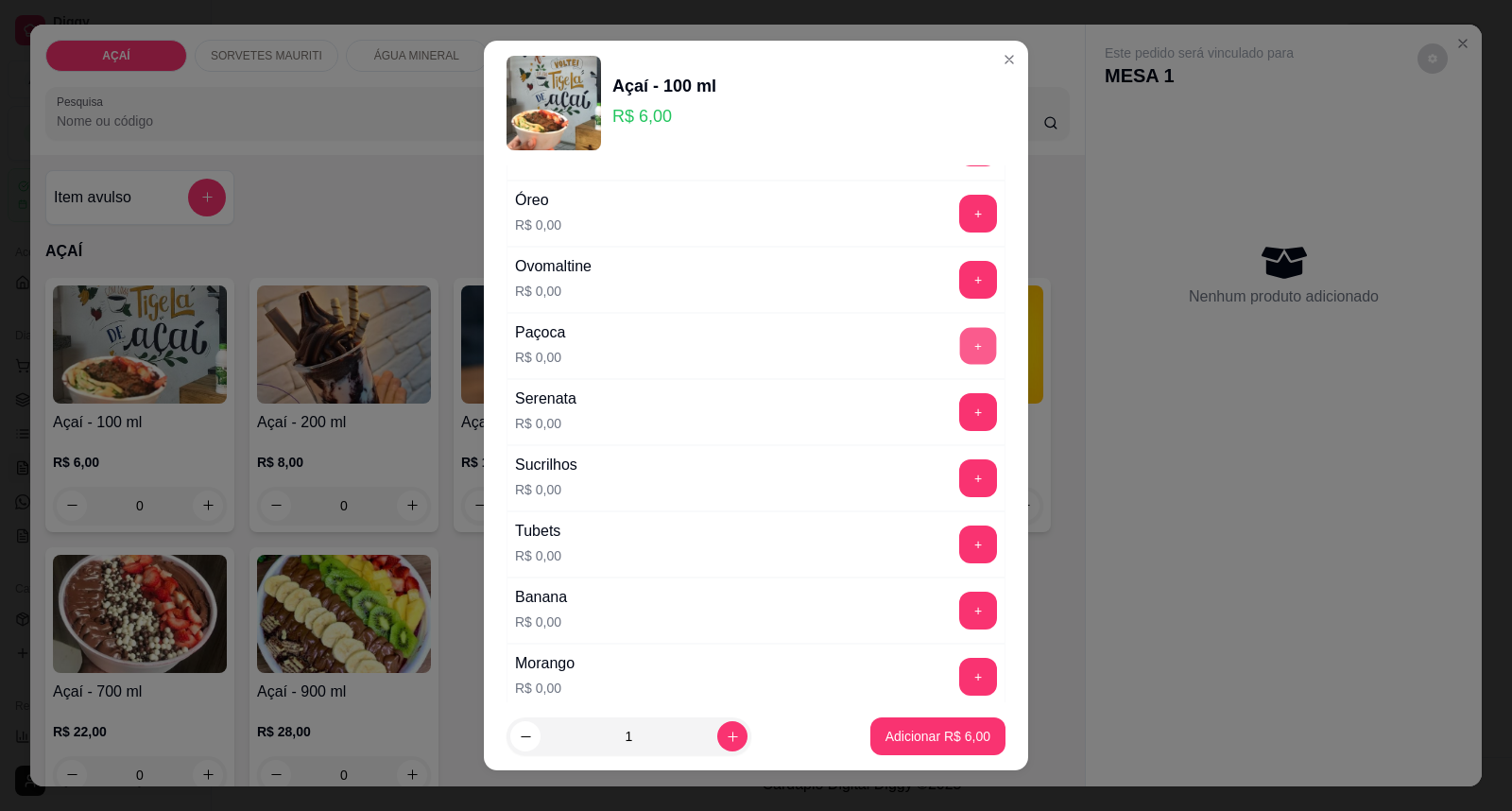
click at [960, 352] on button "+" at bounding box center [979, 346] width 37 height 37
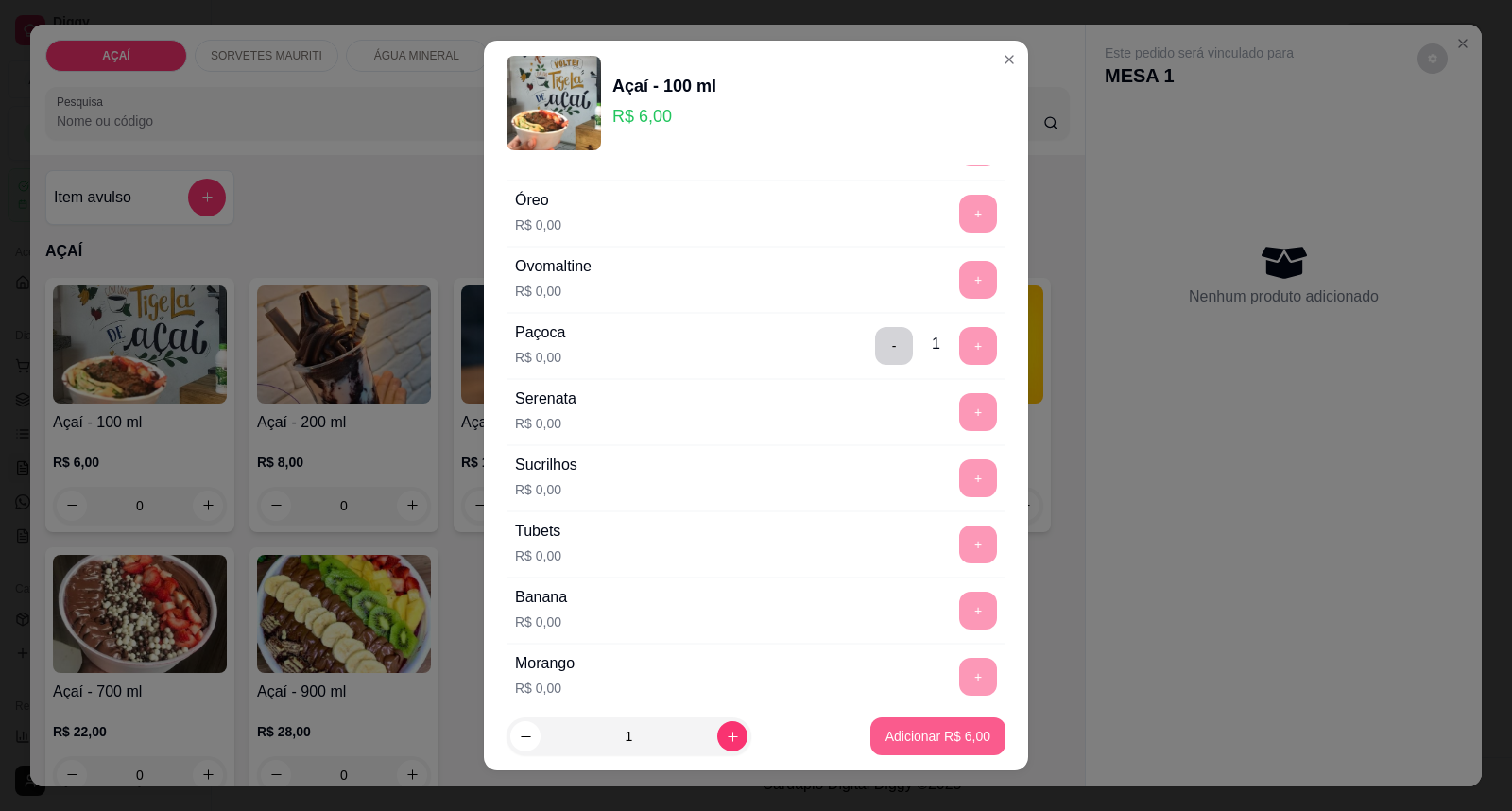
click at [886, 738] on p "Adicionar R$ 6,00" at bounding box center [938, 736] width 105 height 19
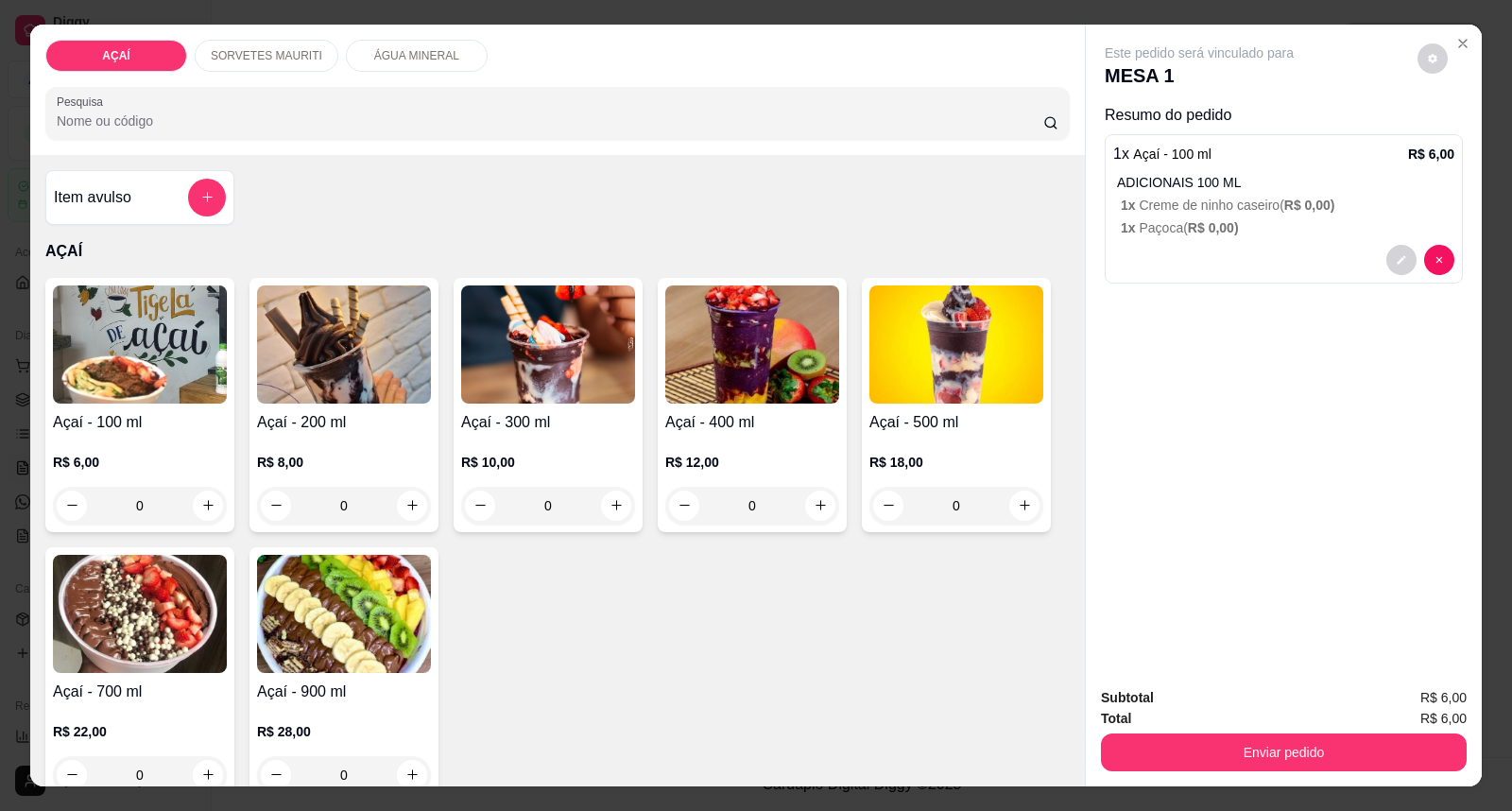
click at [1186, 733] on div "Enviar pedido" at bounding box center [1284, 749] width 366 height 42
click at [1188, 747] on button "Enviar pedido" at bounding box center [1284, 752] width 366 height 38
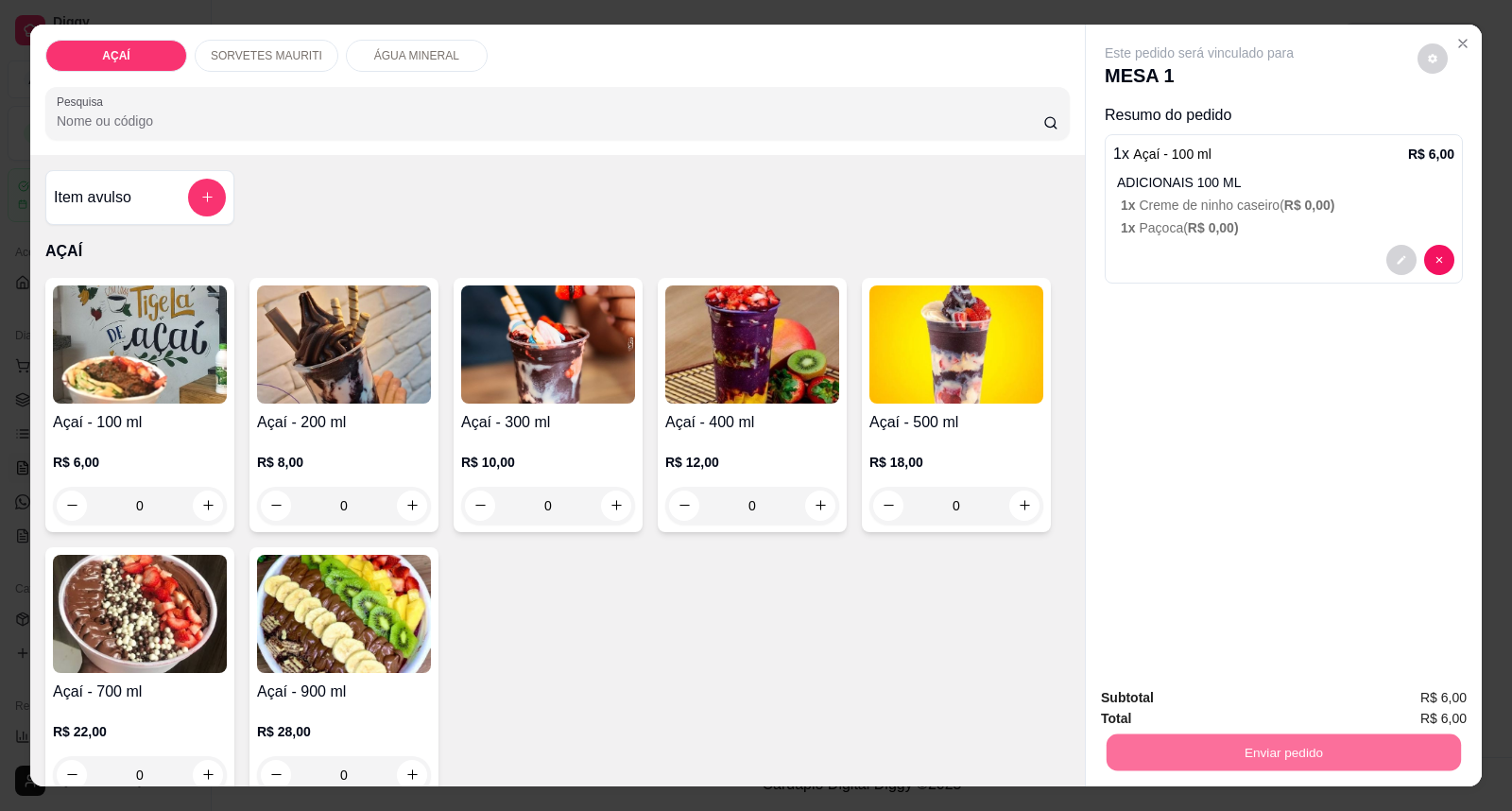
click at [1408, 707] on button "Enviar pedido" at bounding box center [1417, 706] width 104 height 35
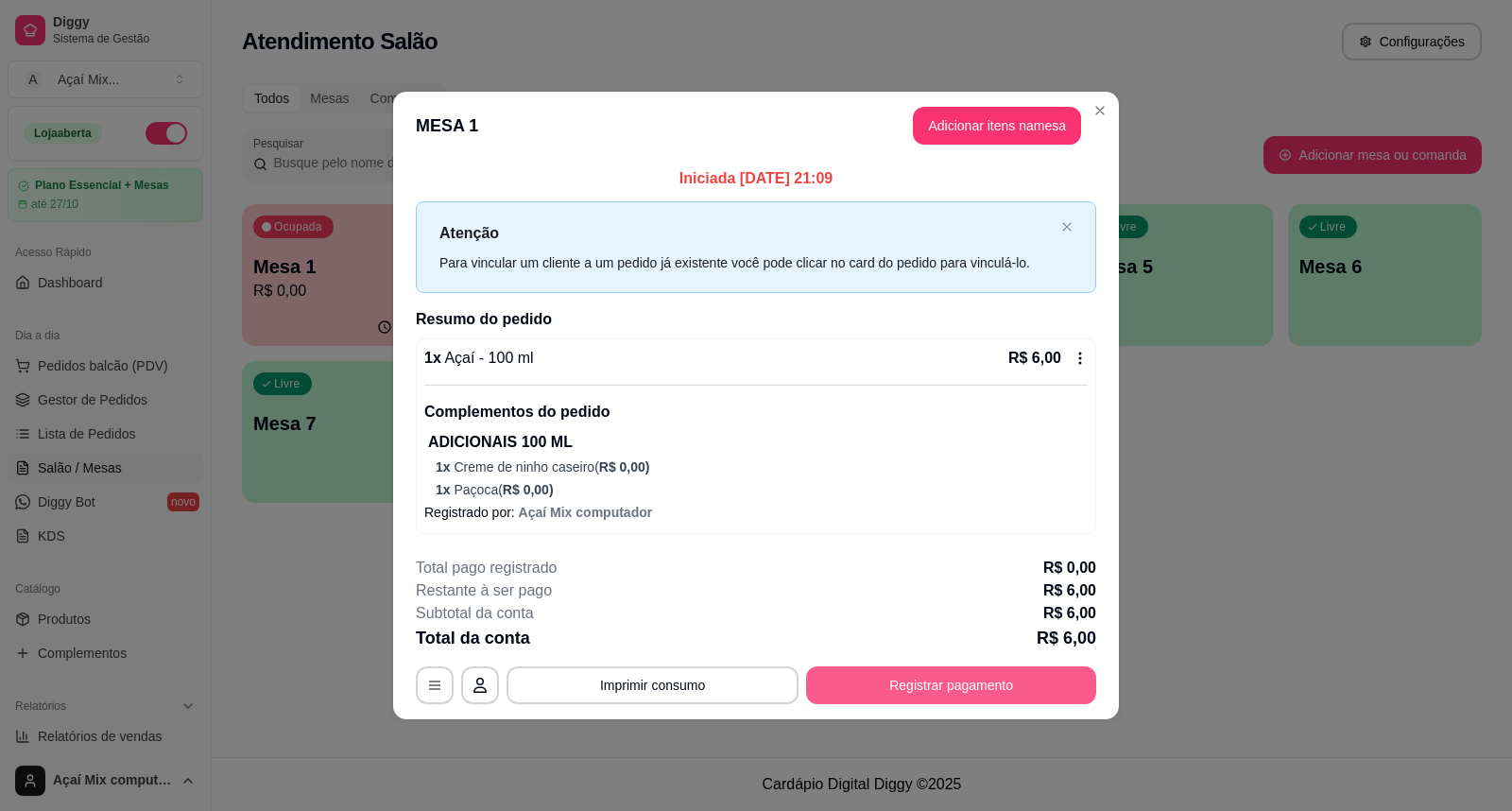
click at [1004, 671] on button "Registrar pagamento" at bounding box center [951, 685] width 291 height 38
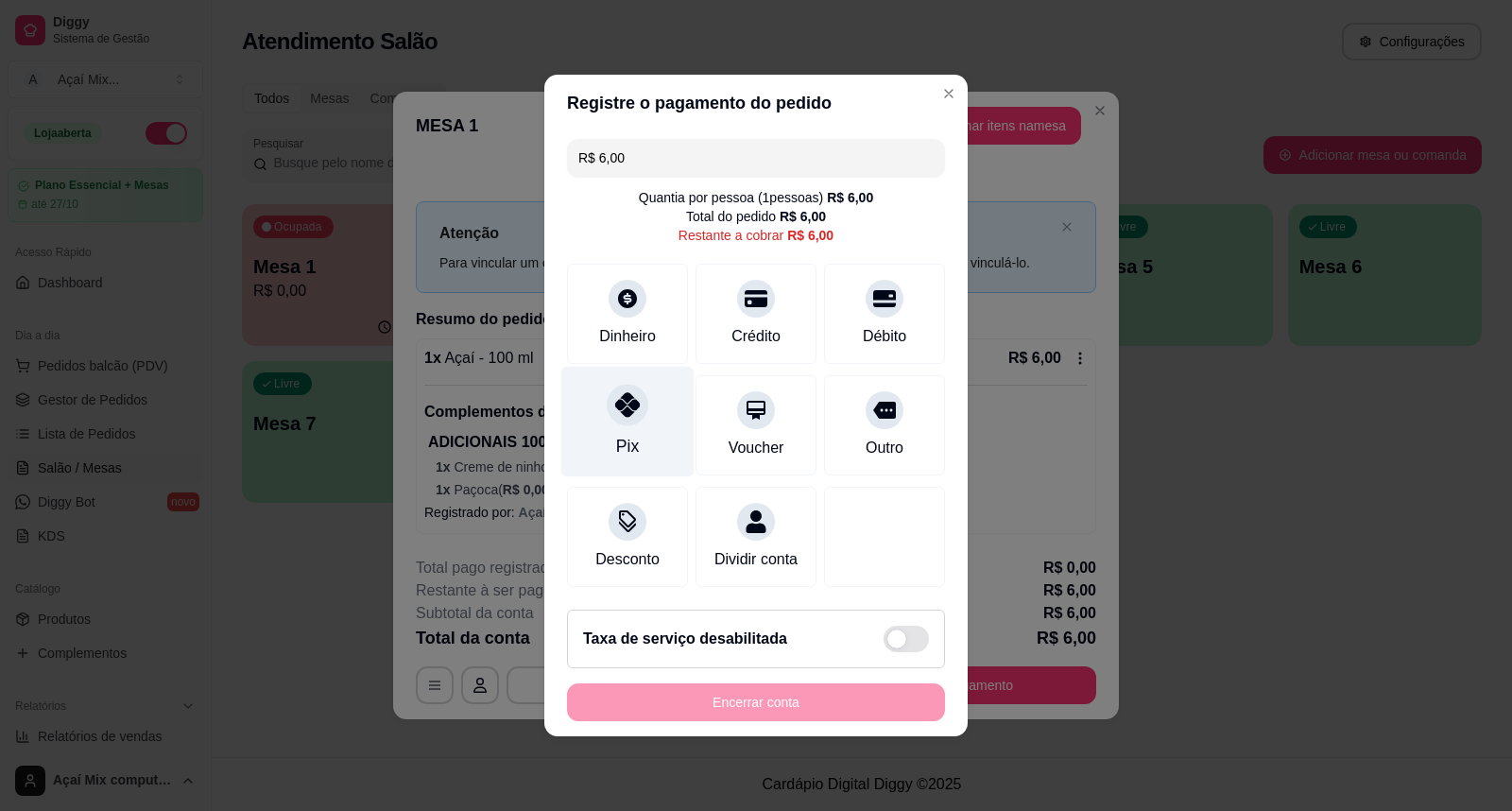
click at [621, 404] on icon at bounding box center [627, 404] width 24 height 24
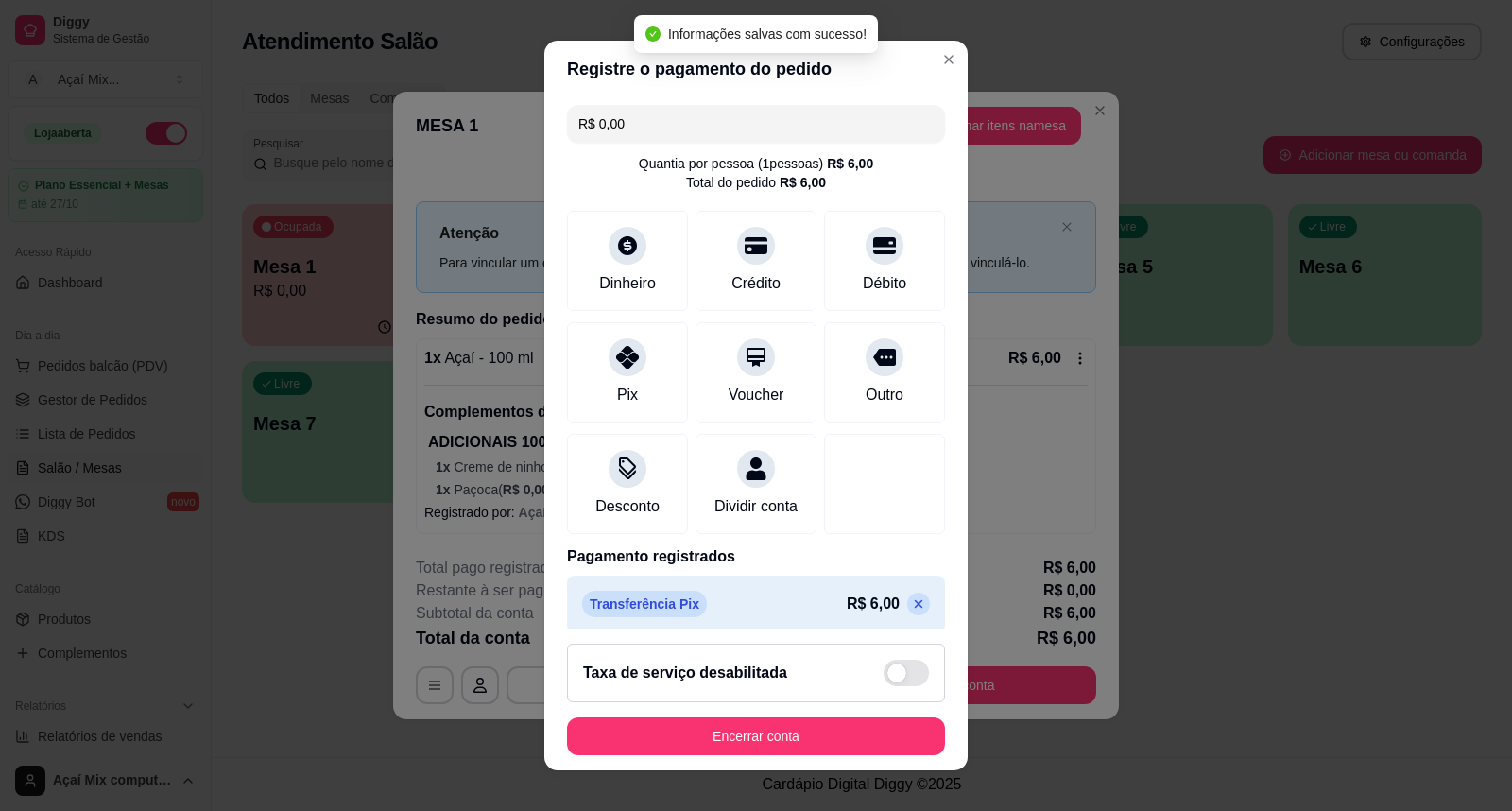
type input "R$ 0,00"
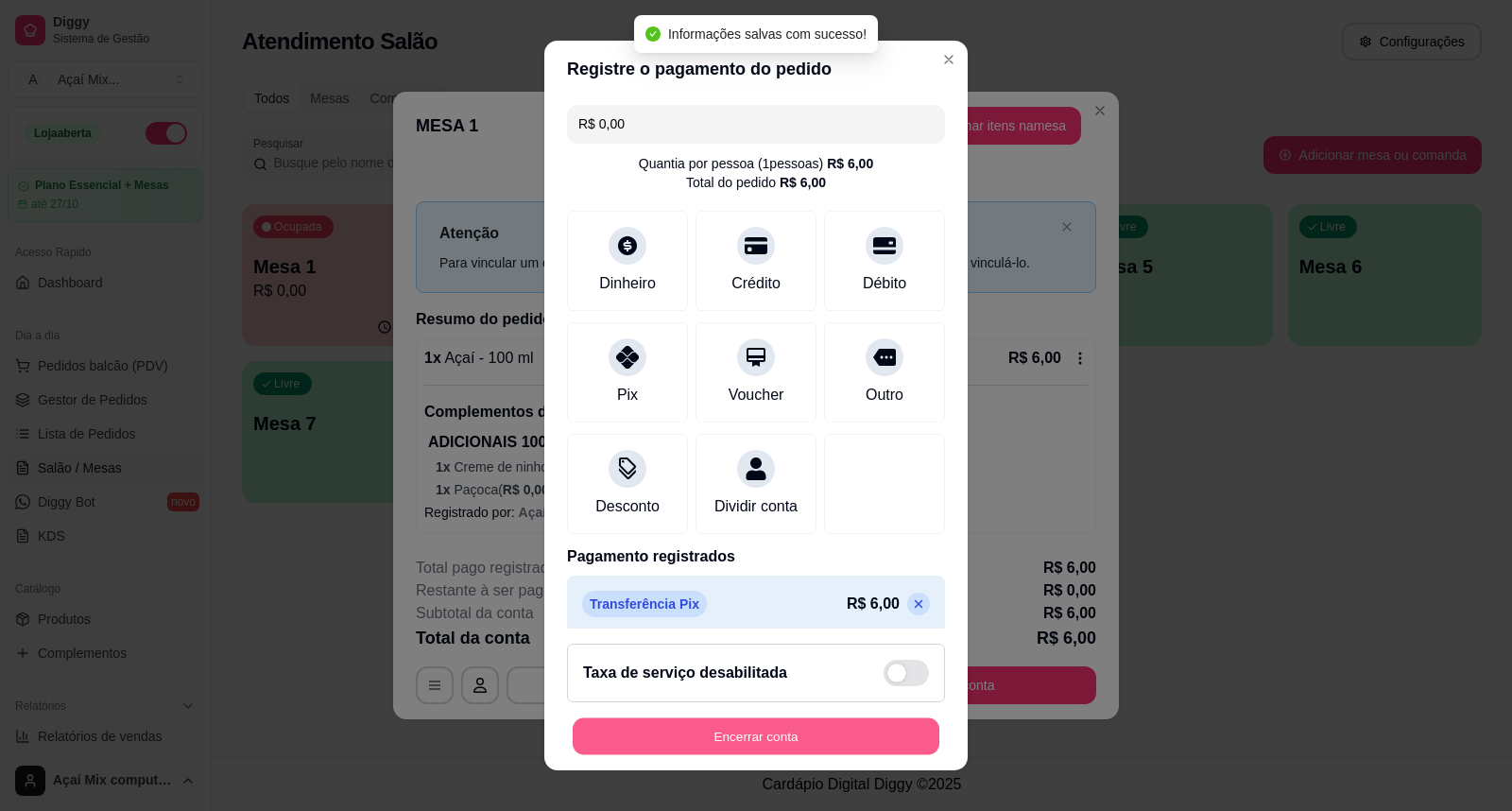
click at [825, 732] on button "Encerrar conta" at bounding box center [756, 737] width 367 height 37
